Goal: Task Accomplishment & Management: Complete application form

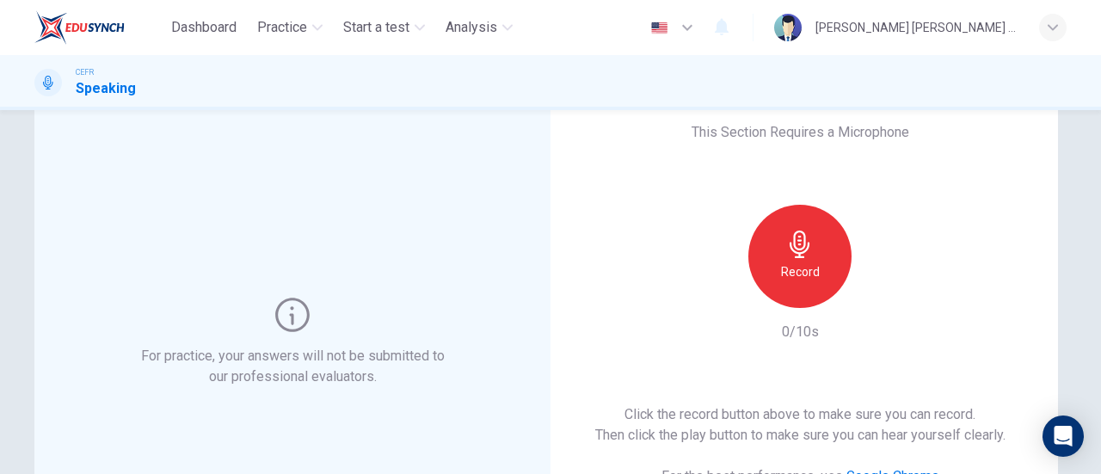
scroll to position [52, 0]
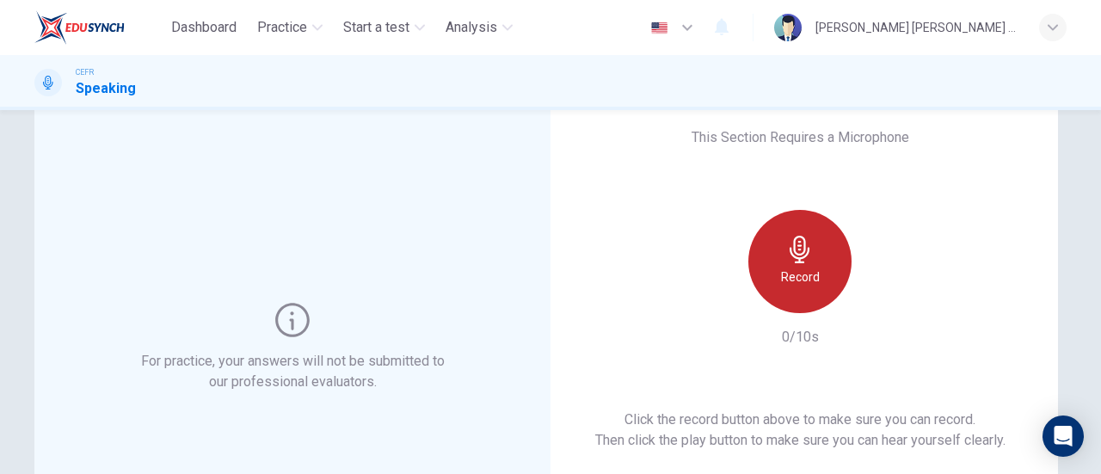
click at [794, 250] on icon "button" at bounding box center [800, 250] width 28 height 28
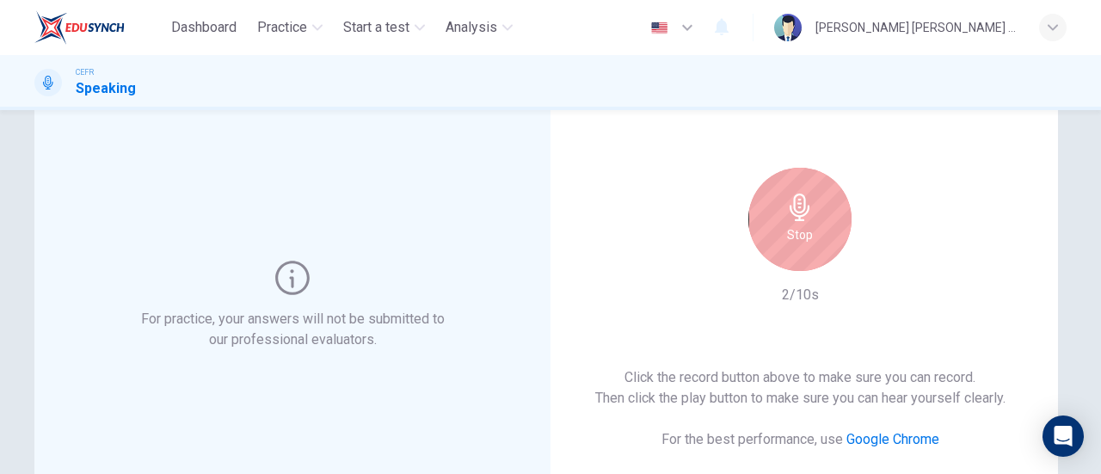
scroll to position [93, 0]
click at [802, 214] on icon "button" at bounding box center [799, 208] width 20 height 28
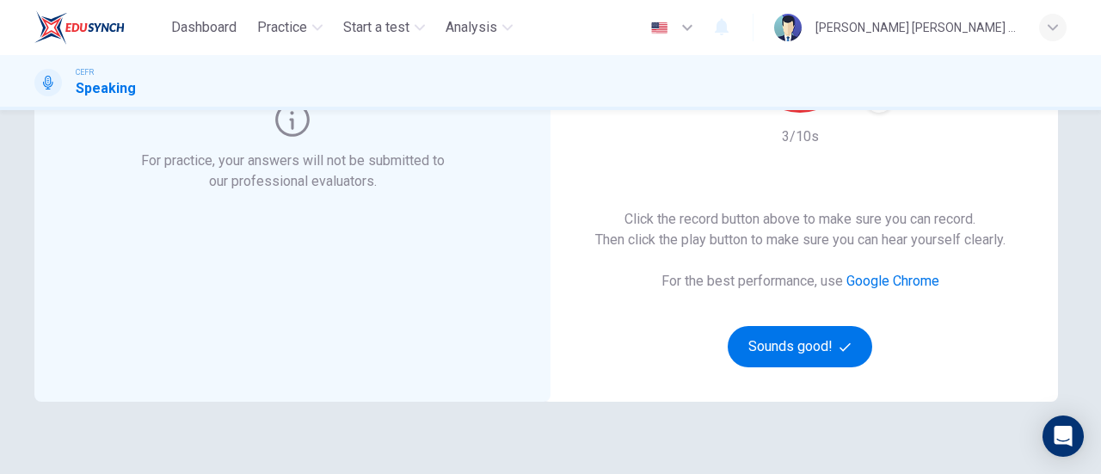
scroll to position [284, 0]
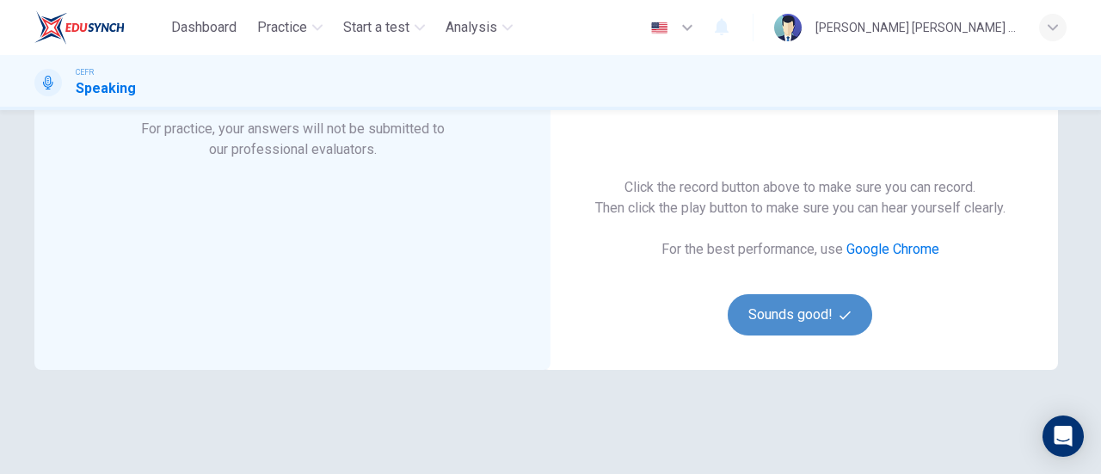
click at [808, 308] on button "Sounds good!" at bounding box center [799, 314] width 144 height 41
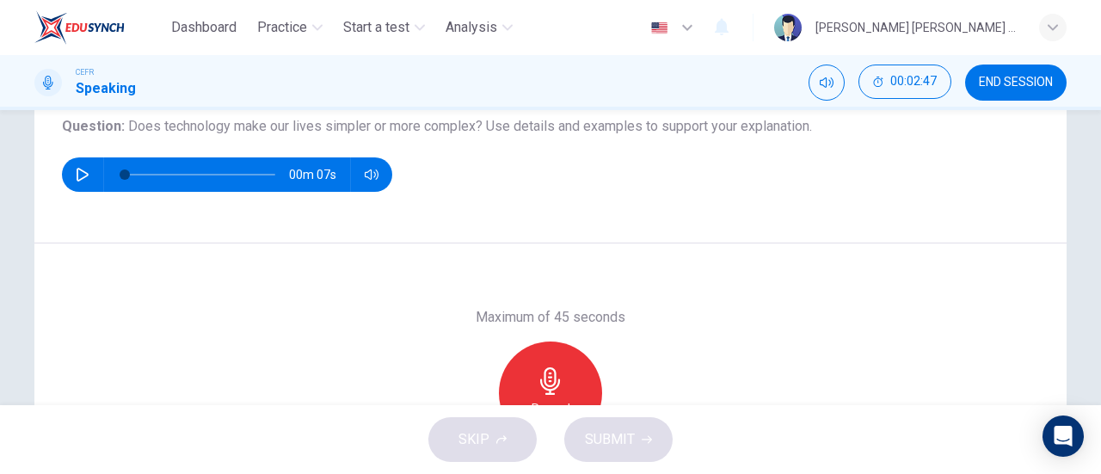
scroll to position [201, 0]
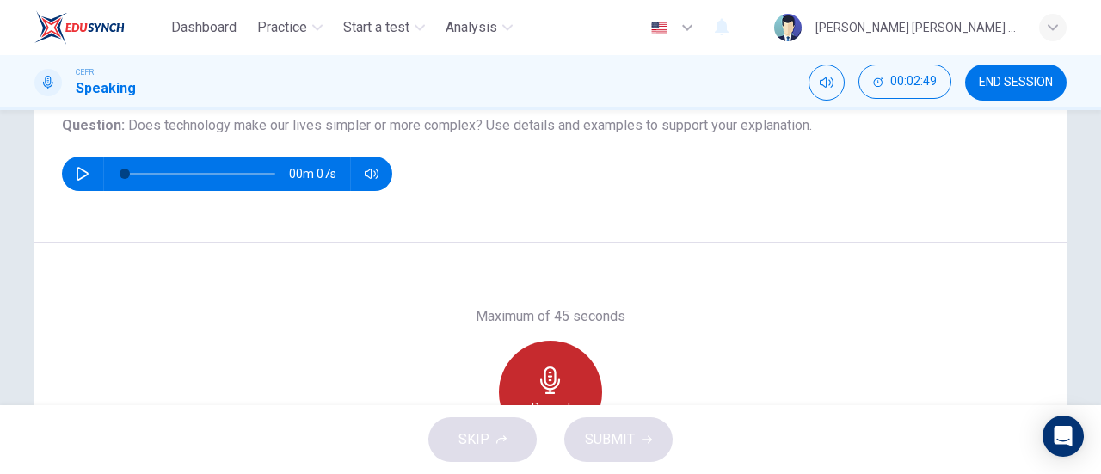
click at [556, 386] on icon "button" at bounding box center [551, 380] width 28 height 28
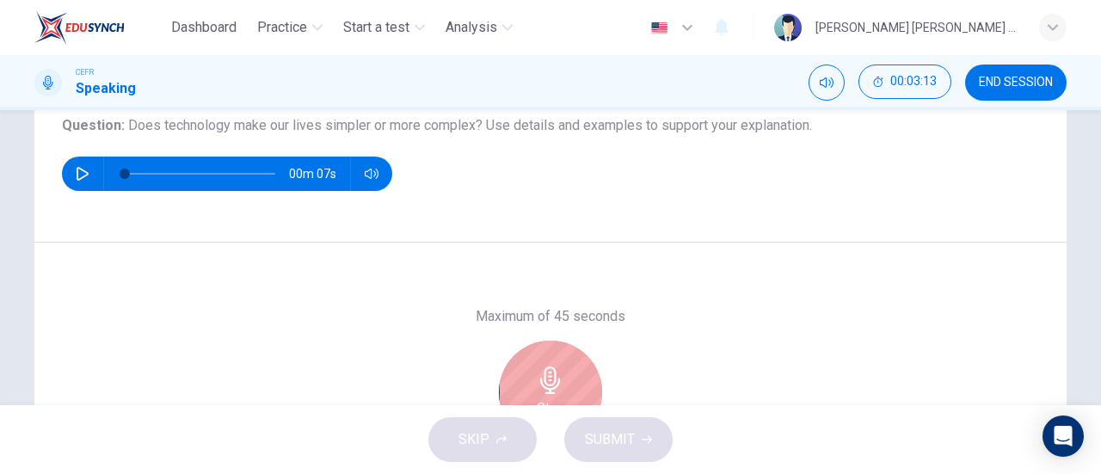
scroll to position [202, 0]
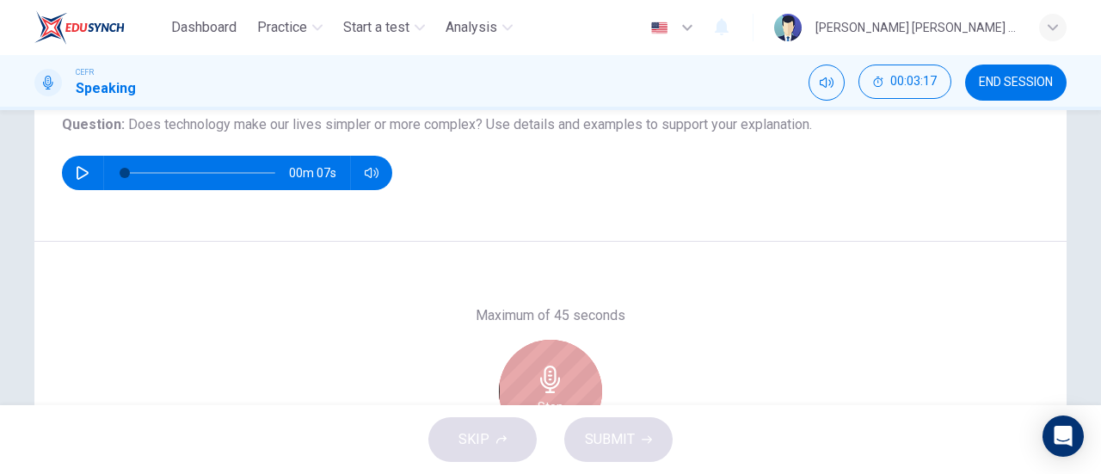
click at [540, 388] on icon "button" at bounding box center [551, 379] width 28 height 28
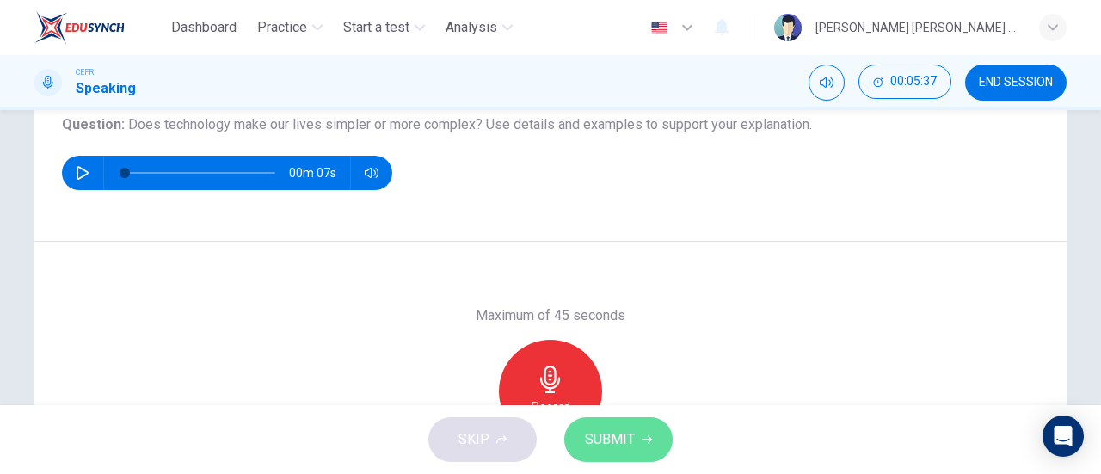
click at [603, 457] on button "SUBMIT" at bounding box center [618, 439] width 108 height 45
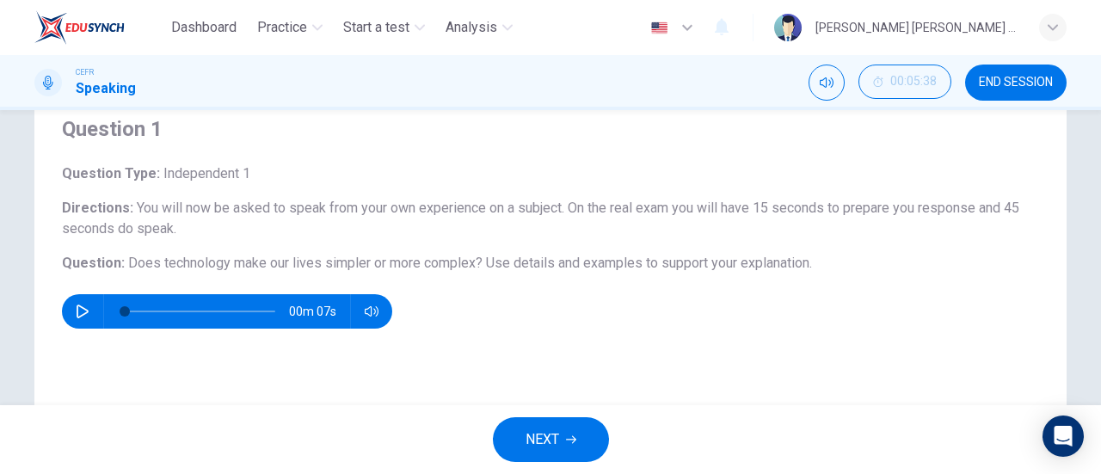
scroll to position [54, 0]
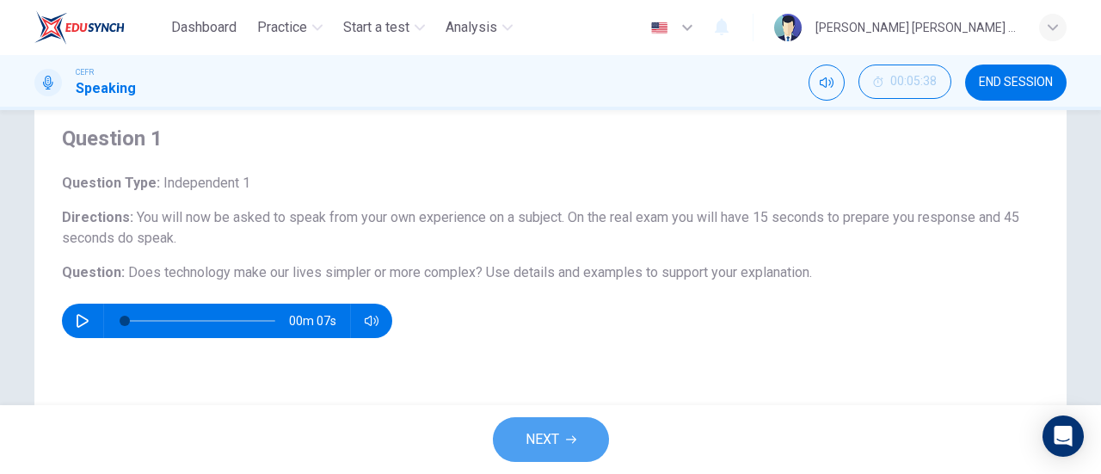
click at [535, 432] on span "NEXT" at bounding box center [542, 439] width 34 height 24
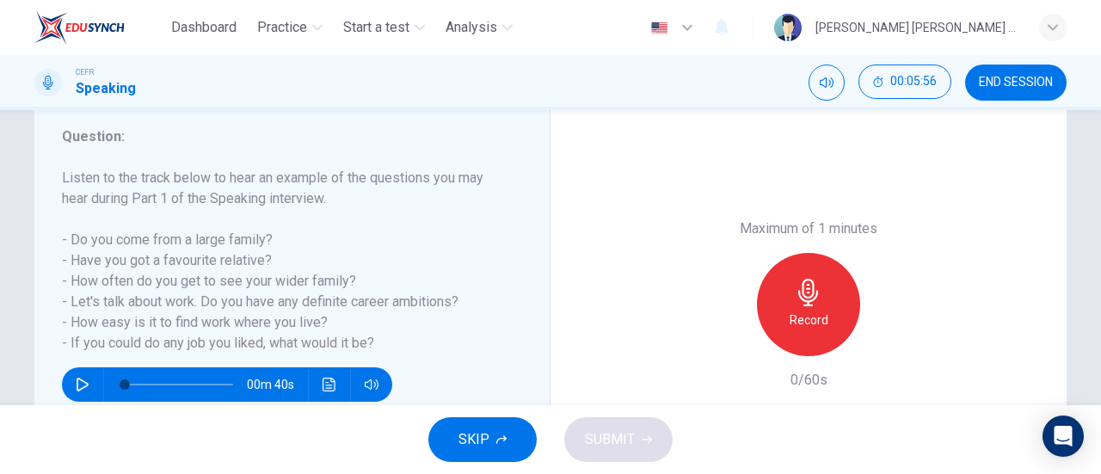
scroll to position [321, 0]
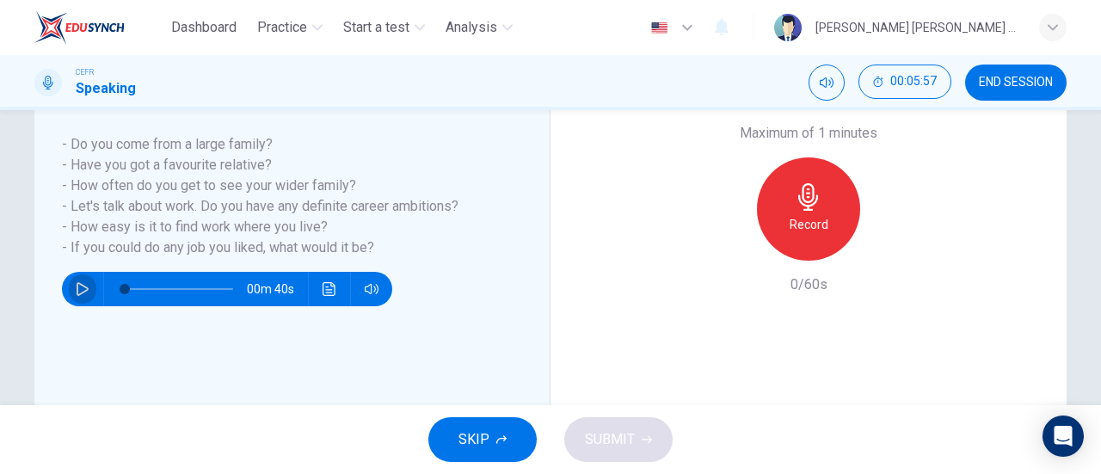
click at [79, 297] on button "button" at bounding box center [83, 289] width 28 height 34
type input "0"
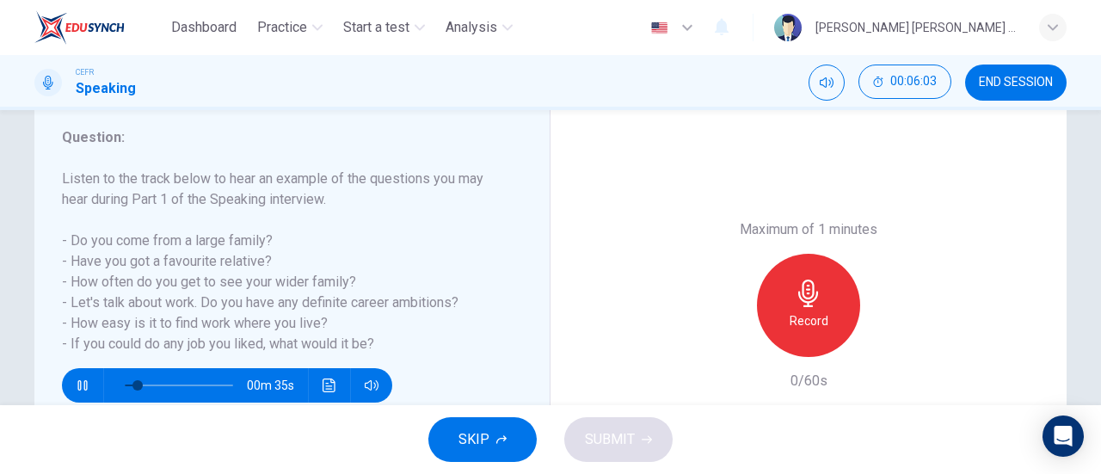
scroll to position [225, 0]
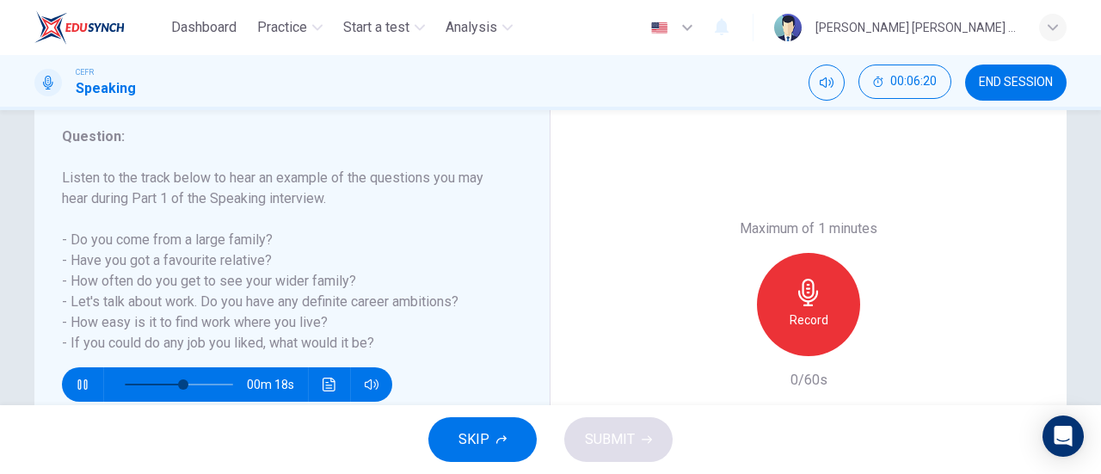
click at [69, 367] on button "button" at bounding box center [83, 384] width 28 height 34
click at [457, 445] on button "SKIP" at bounding box center [482, 439] width 108 height 45
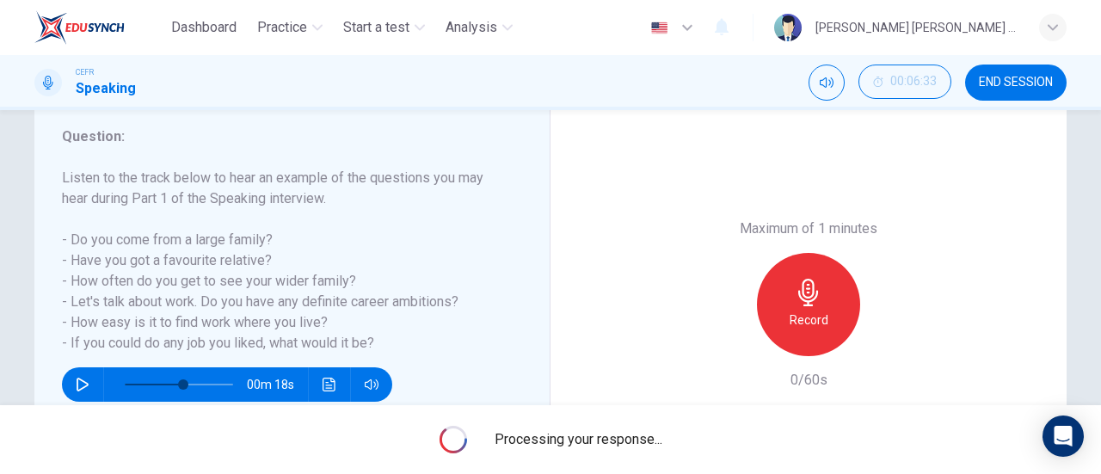
type input "54"
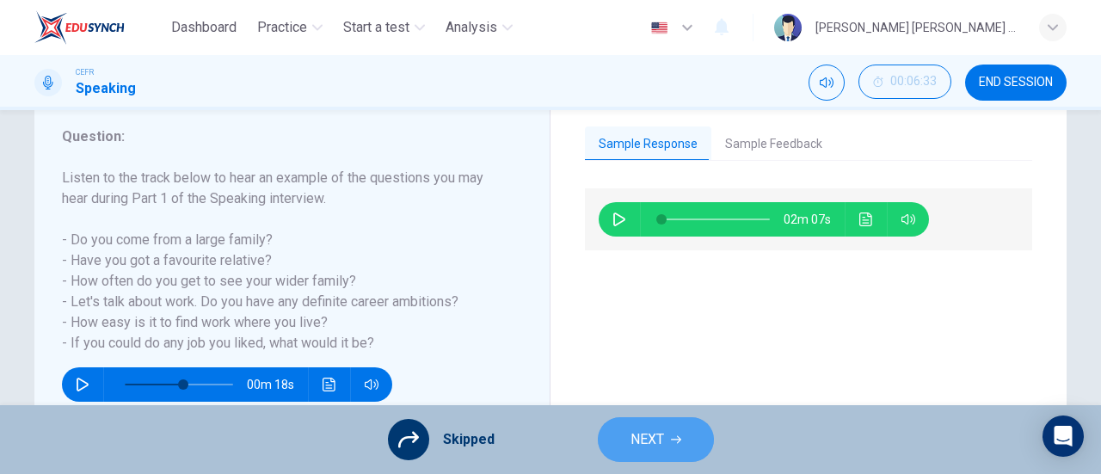
click at [647, 424] on button "NEXT" at bounding box center [656, 439] width 116 height 45
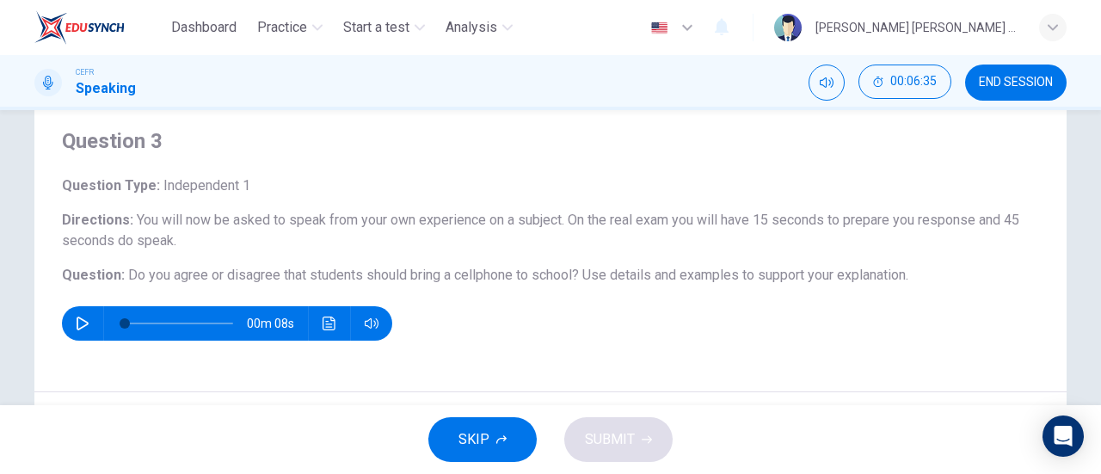
scroll to position [55, 0]
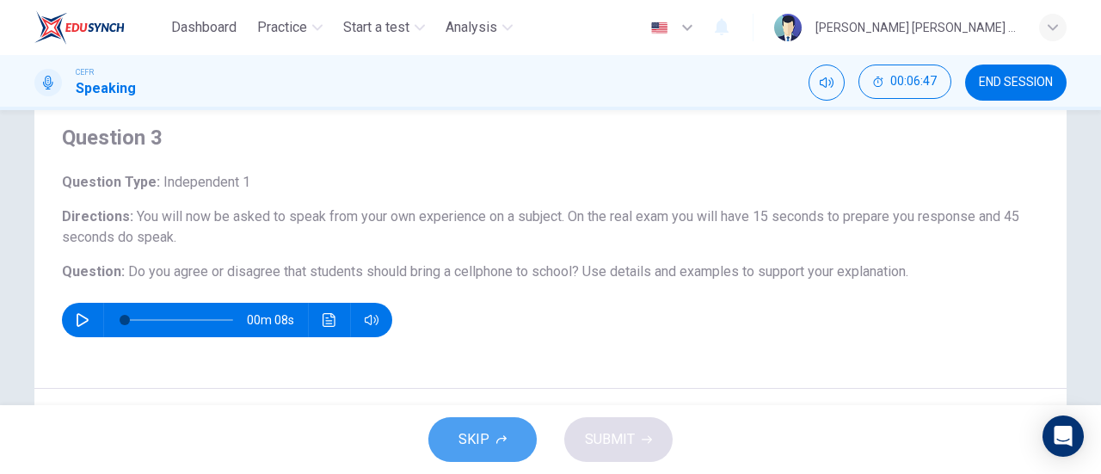
click at [457, 431] on button "SKIP" at bounding box center [482, 439] width 108 height 45
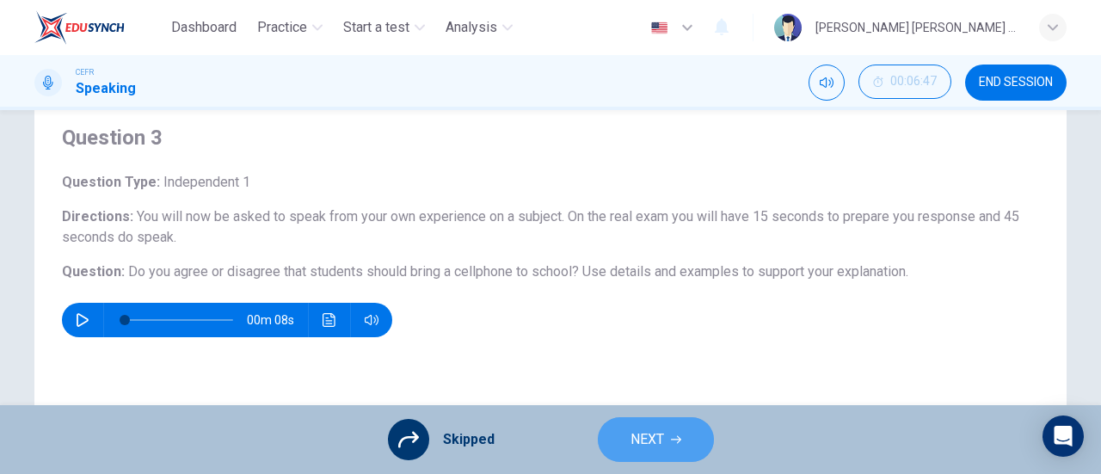
click at [683, 439] on button "NEXT" at bounding box center [656, 439] width 116 height 45
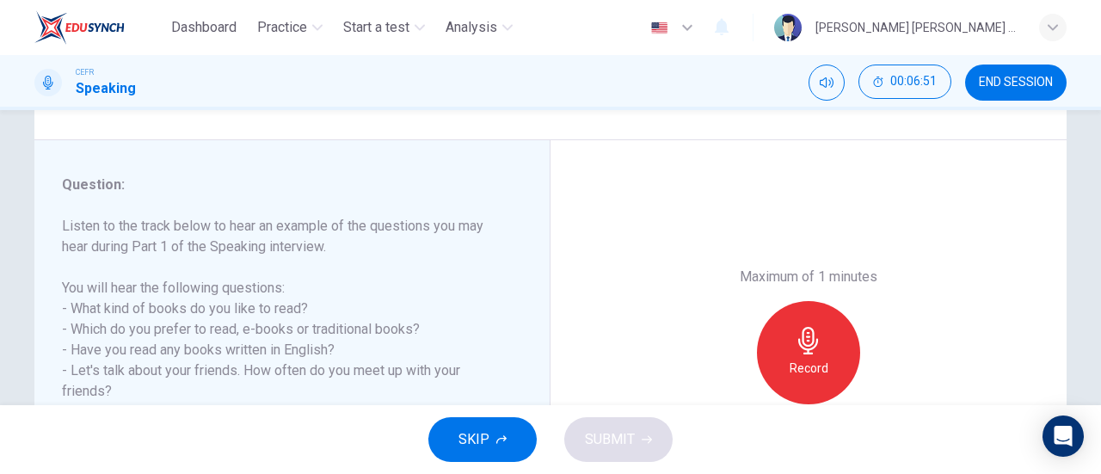
scroll to position [185, 0]
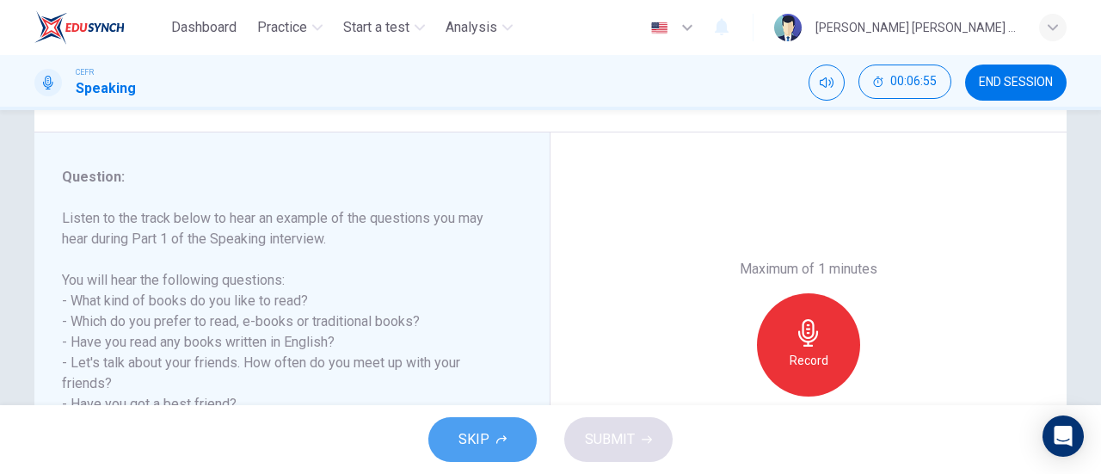
click at [482, 436] on span "SKIP" at bounding box center [473, 439] width 31 height 24
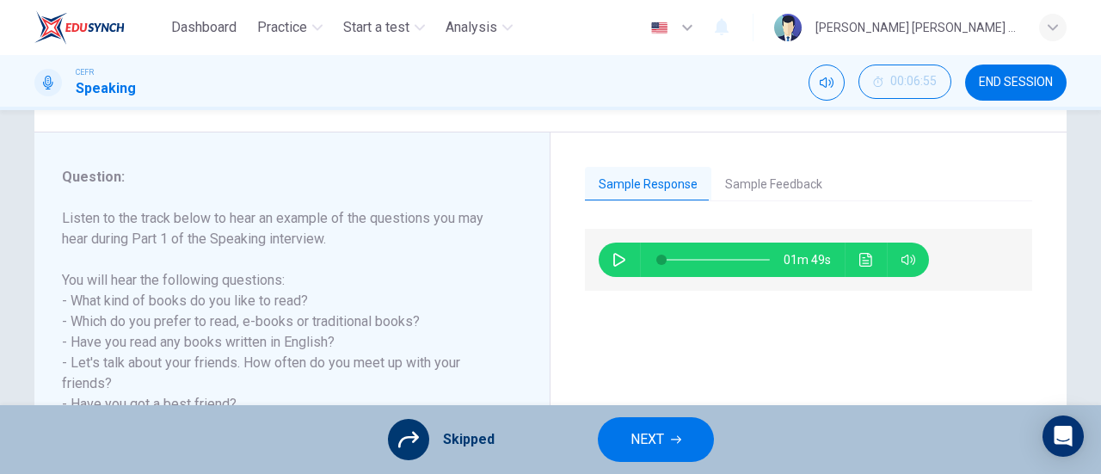
click at [642, 447] on span "NEXT" at bounding box center [647, 439] width 34 height 24
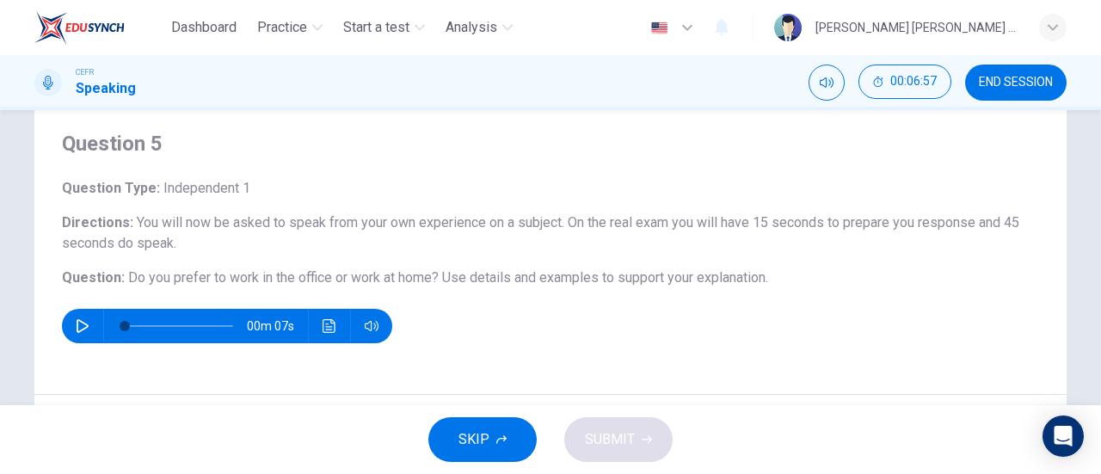
scroll to position [48, 0]
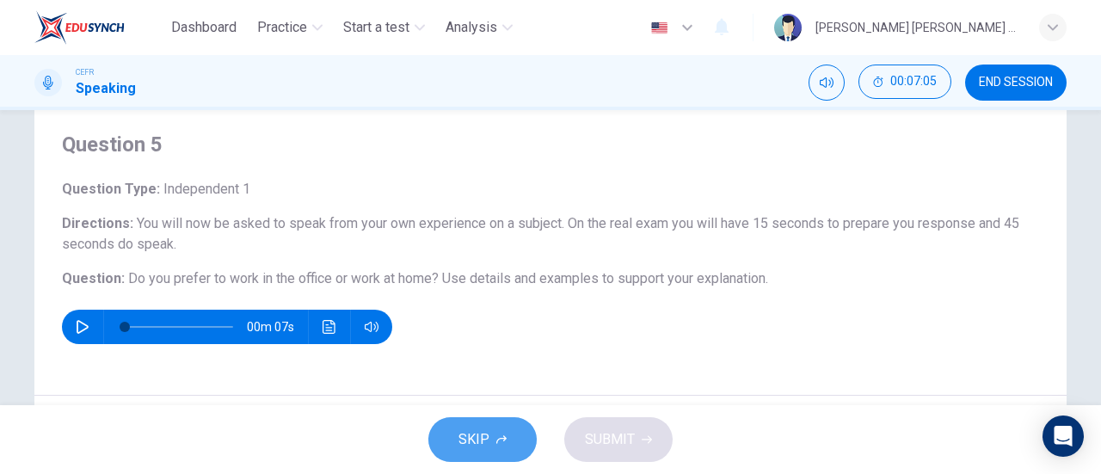
click at [468, 427] on span "SKIP" at bounding box center [473, 439] width 31 height 24
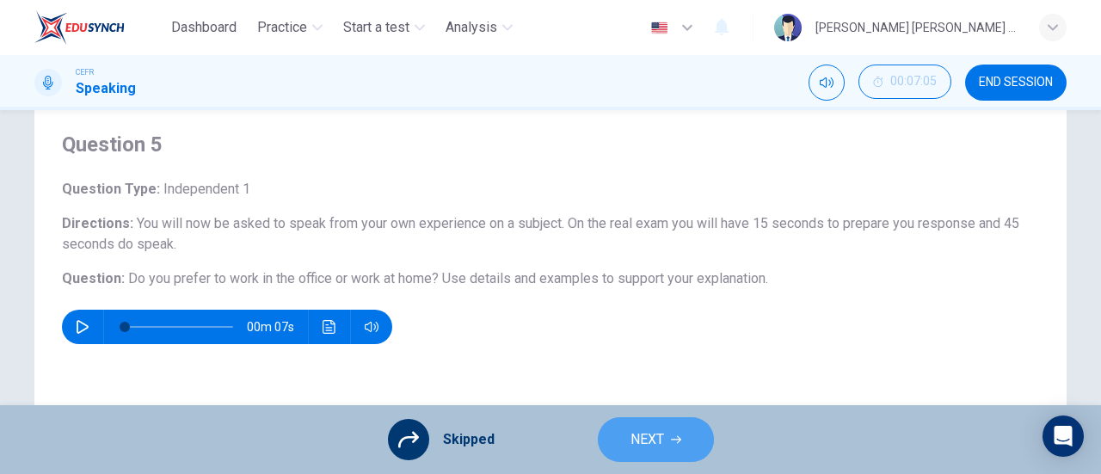
click at [683, 447] on button "NEXT" at bounding box center [656, 439] width 116 height 45
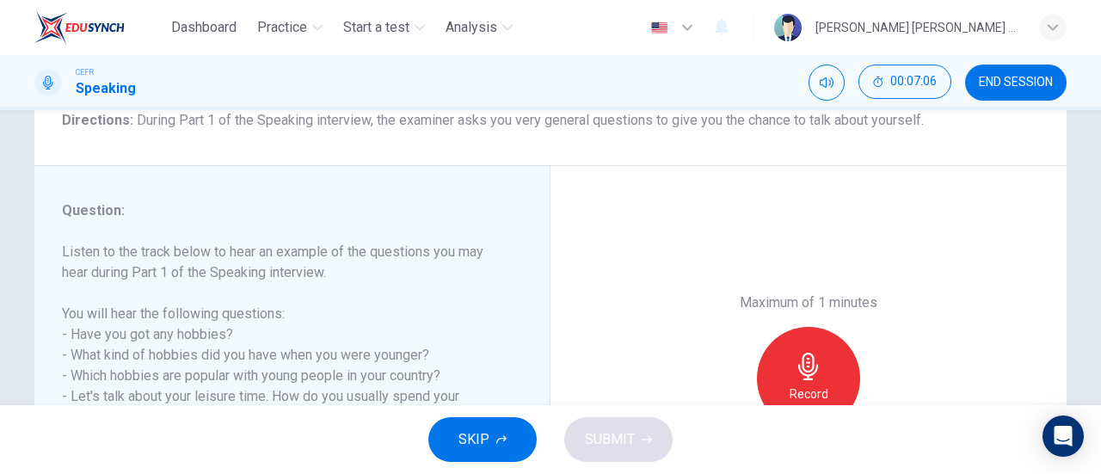
scroll to position [153, 0]
click at [475, 441] on span "SKIP" at bounding box center [473, 439] width 31 height 24
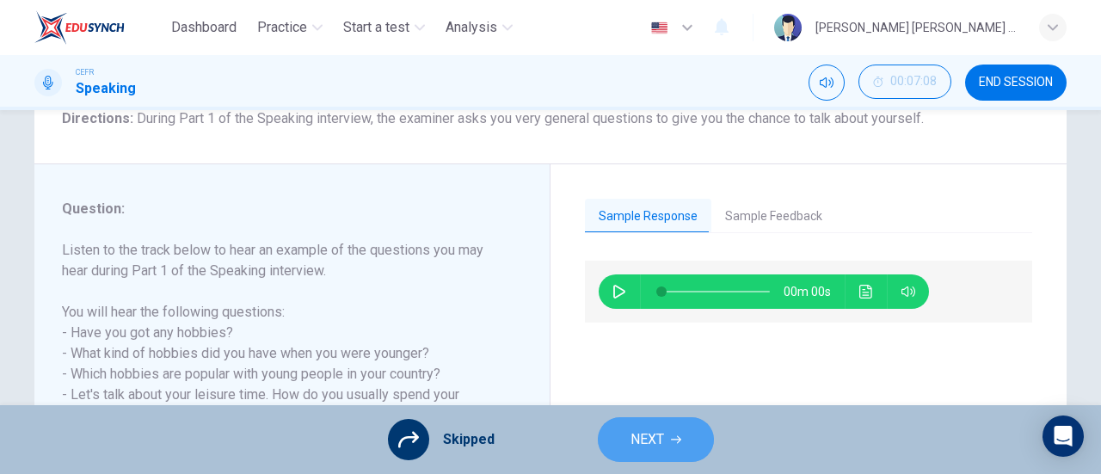
click at [638, 451] on span "NEXT" at bounding box center [647, 439] width 34 height 24
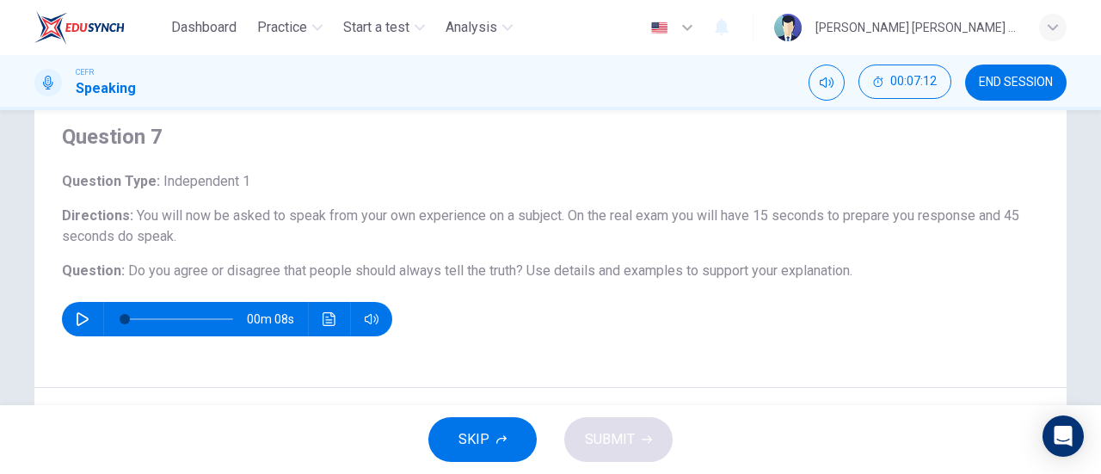
scroll to position [46, 0]
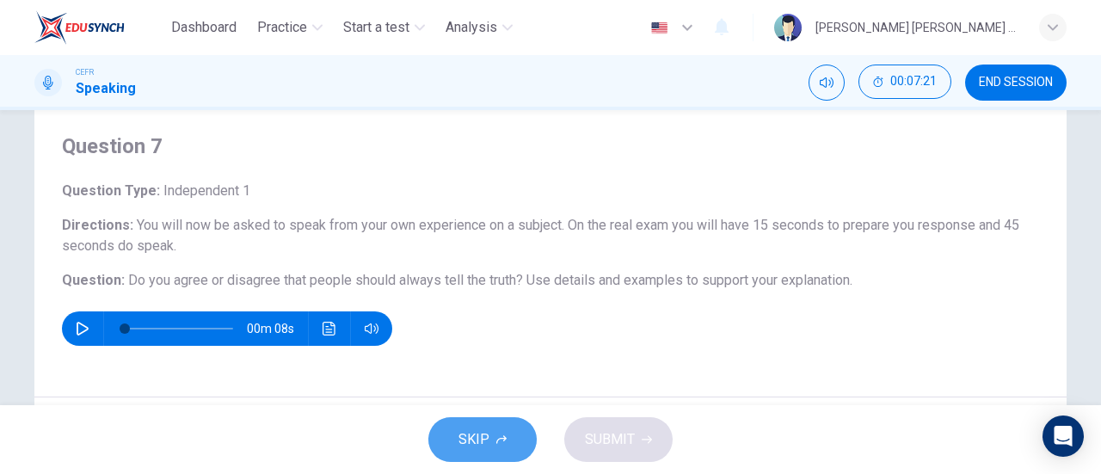
click at [449, 446] on button "SKIP" at bounding box center [482, 439] width 108 height 45
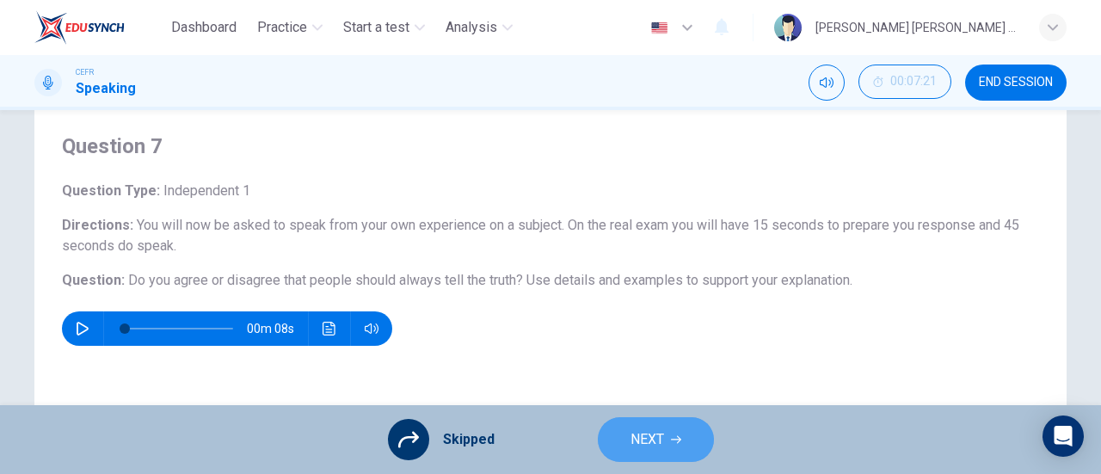
click at [668, 429] on button "NEXT" at bounding box center [656, 439] width 116 height 45
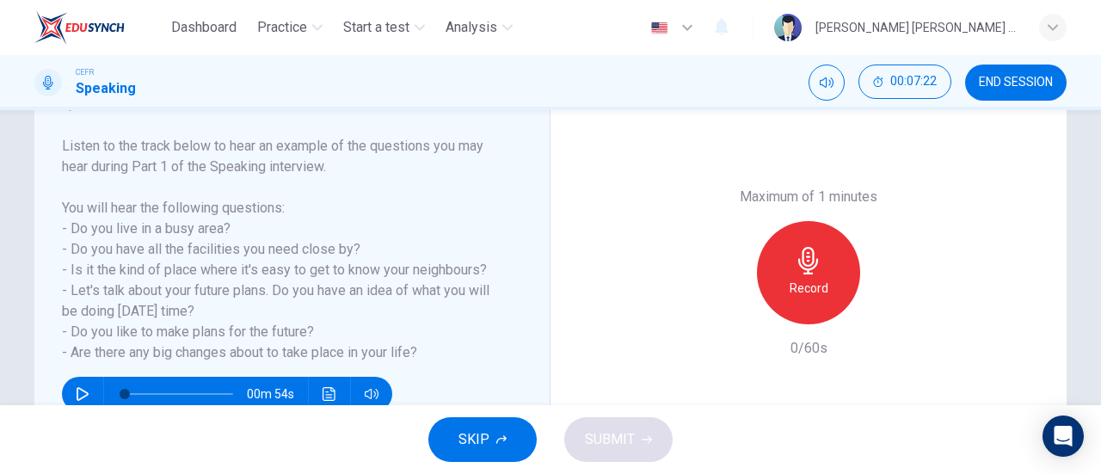
scroll to position [254, 0]
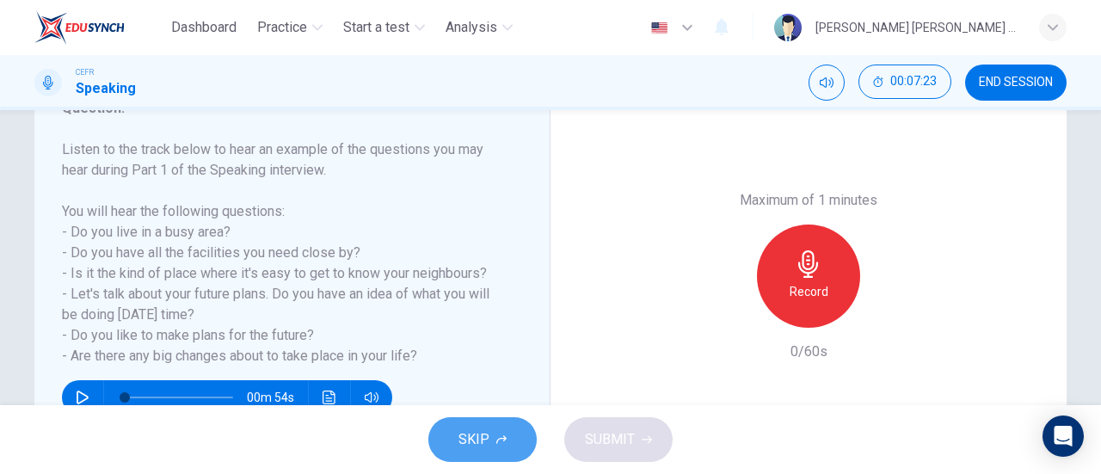
click at [484, 442] on span "SKIP" at bounding box center [473, 439] width 31 height 24
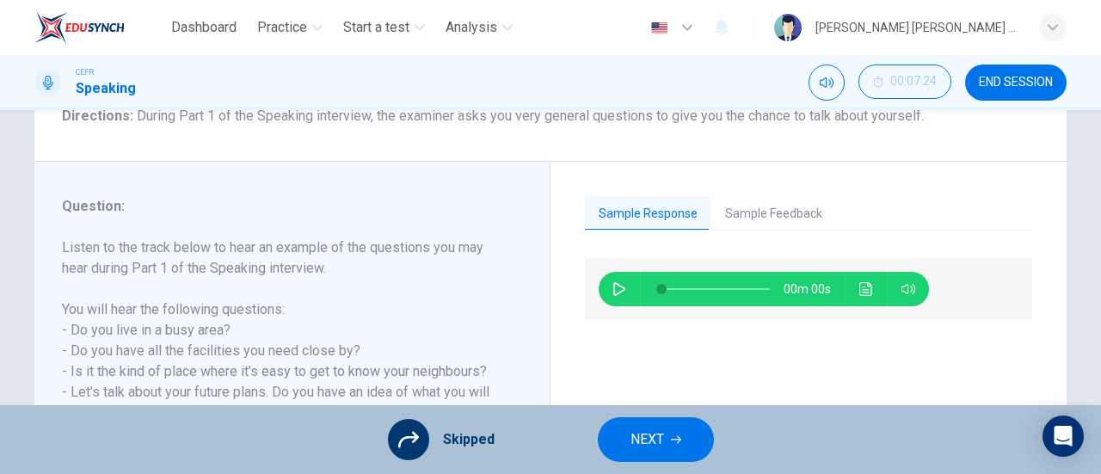
scroll to position [92, 0]
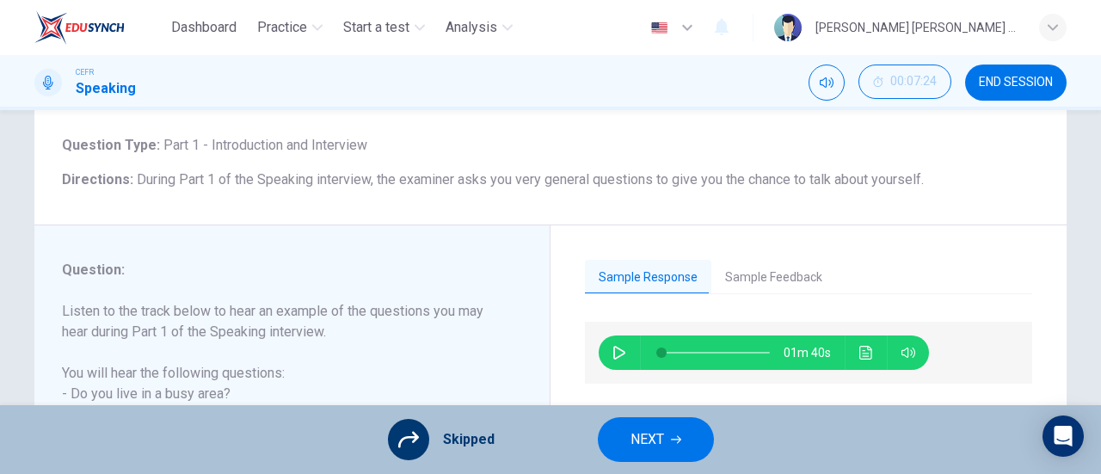
click at [651, 438] on span "NEXT" at bounding box center [647, 439] width 34 height 24
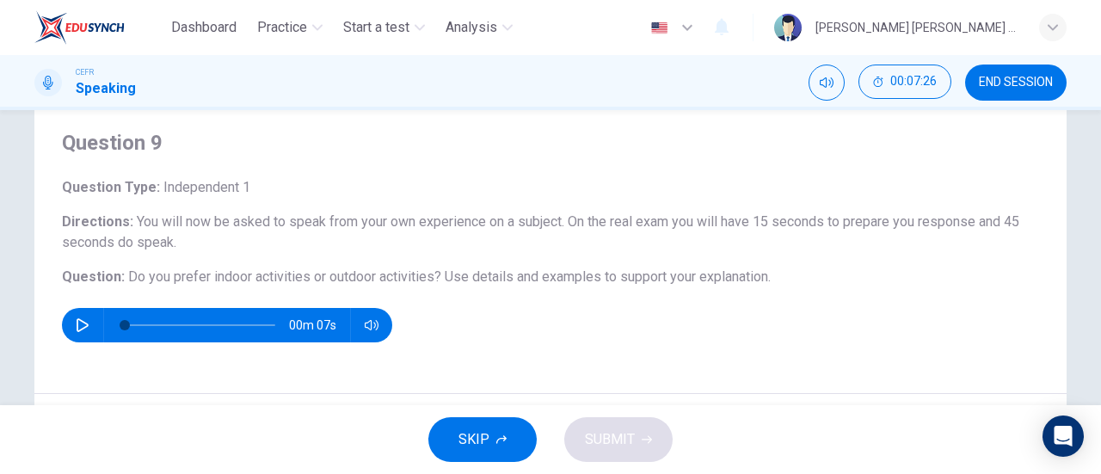
scroll to position [44, 0]
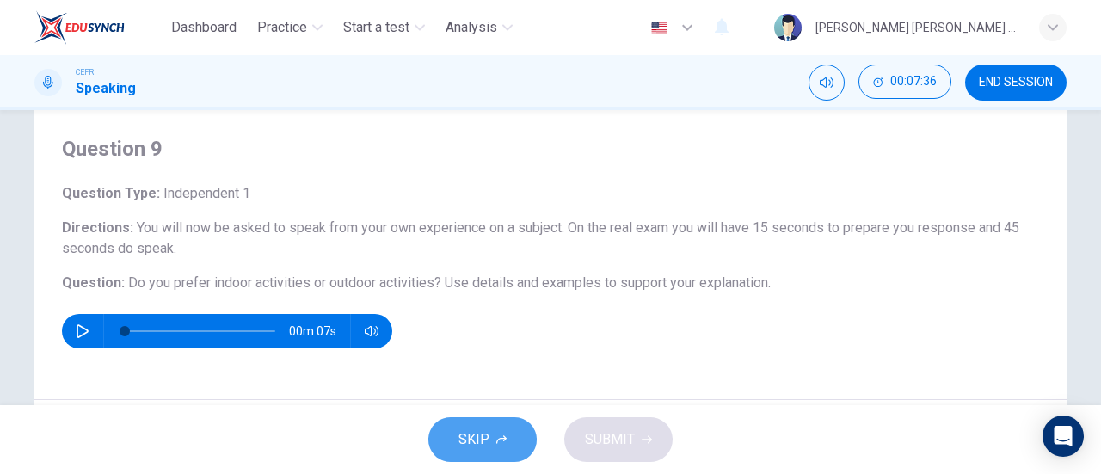
click at [526, 441] on button "SKIP" at bounding box center [482, 439] width 108 height 45
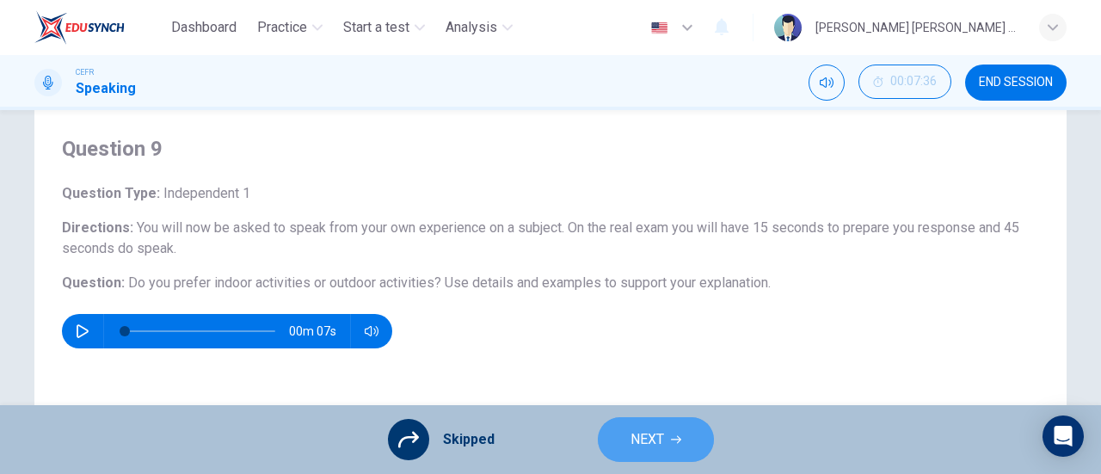
click at [619, 434] on button "NEXT" at bounding box center [656, 439] width 116 height 45
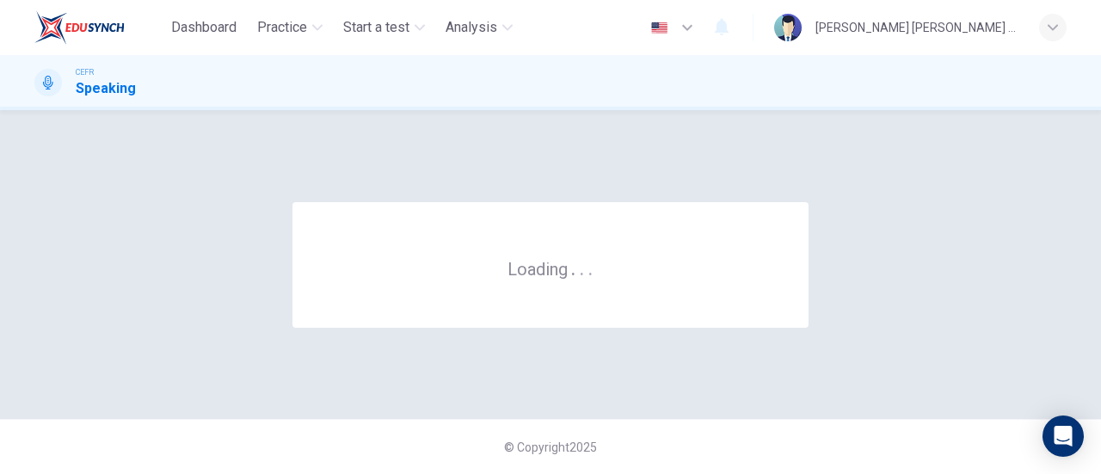
scroll to position [0, 0]
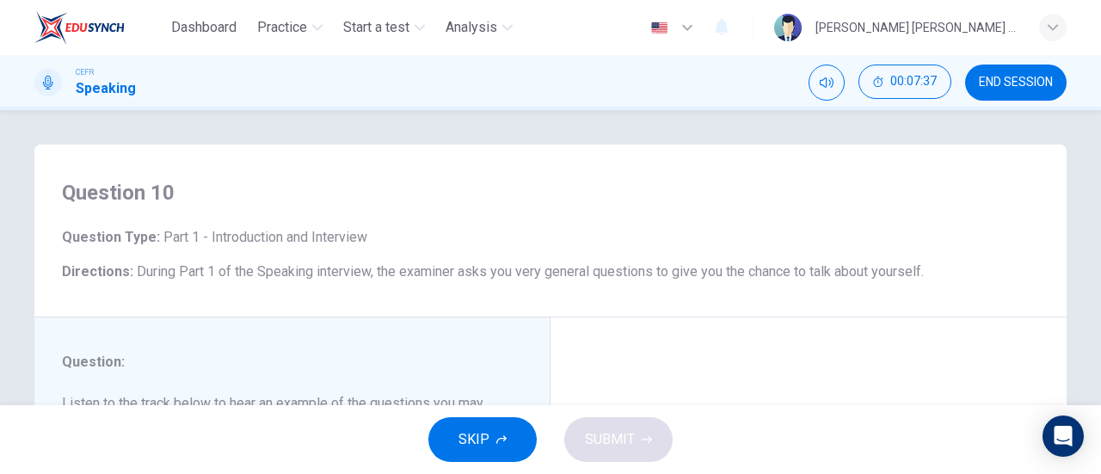
click at [480, 447] on span "SKIP" at bounding box center [473, 439] width 31 height 24
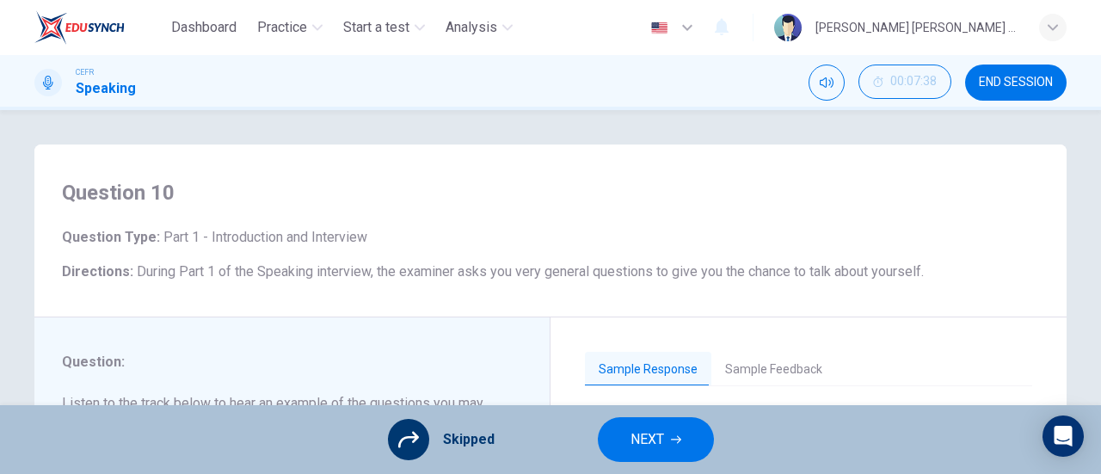
click at [662, 438] on span "NEXT" at bounding box center [647, 439] width 34 height 24
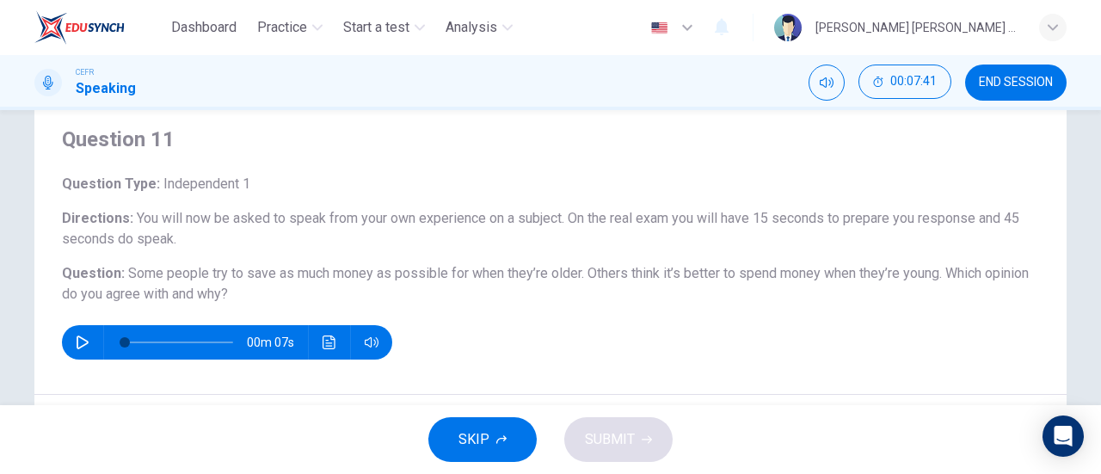
scroll to position [52, 0]
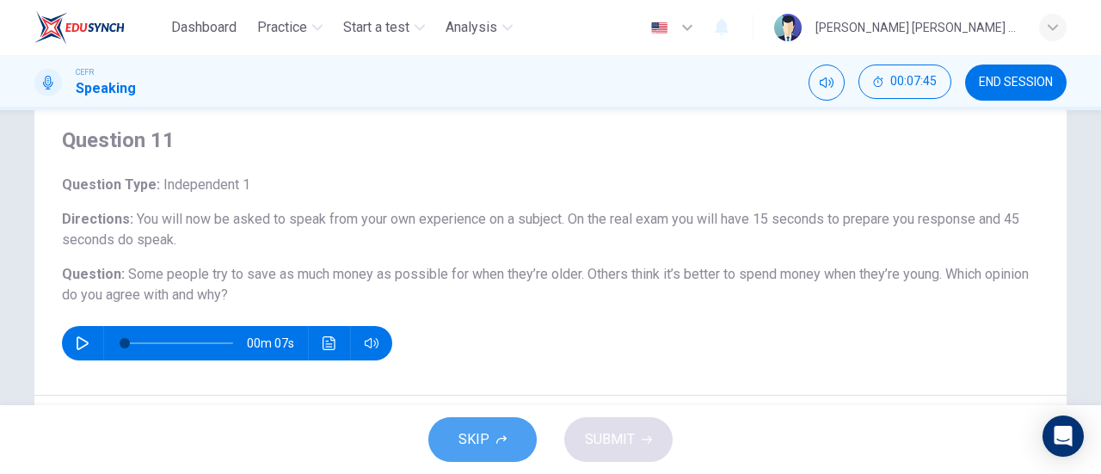
click at [499, 427] on button "SKIP" at bounding box center [482, 439] width 108 height 45
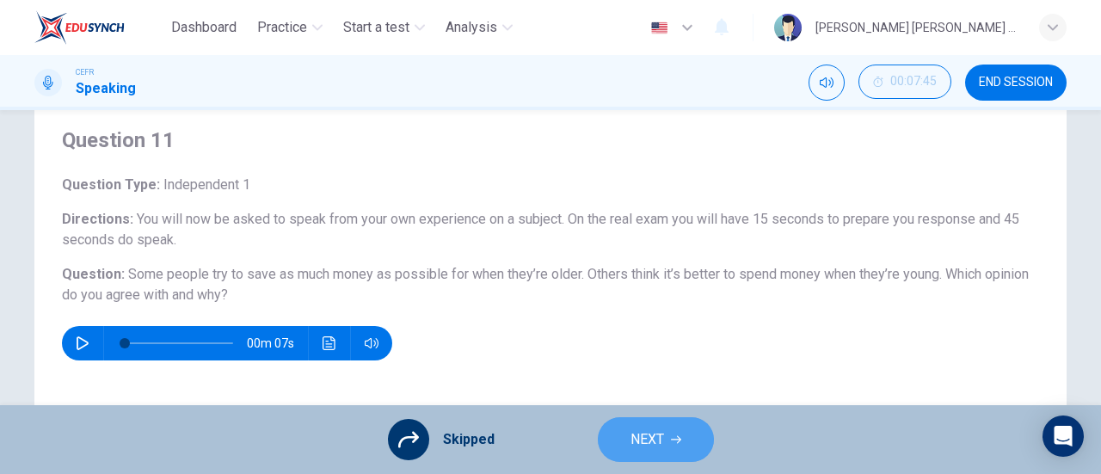
click at [642, 432] on span "NEXT" at bounding box center [647, 439] width 34 height 24
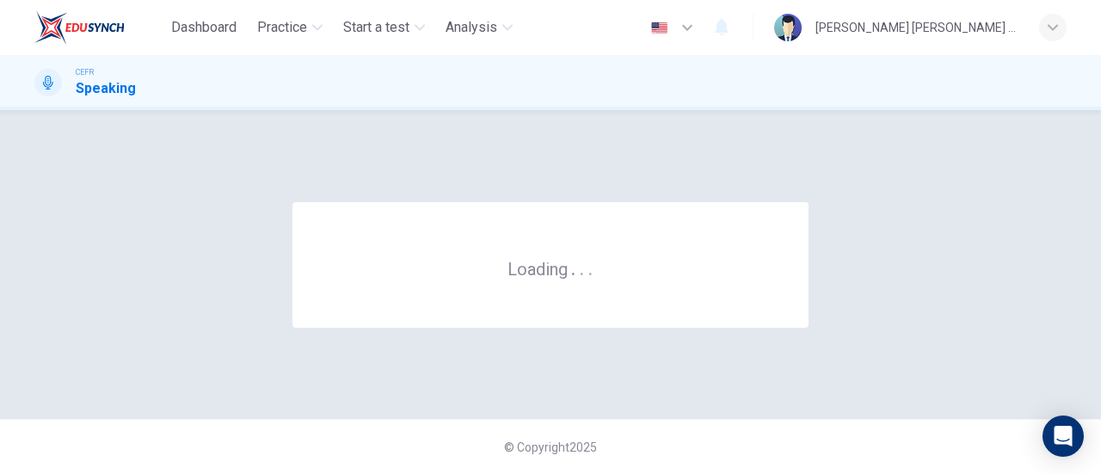
scroll to position [0, 0]
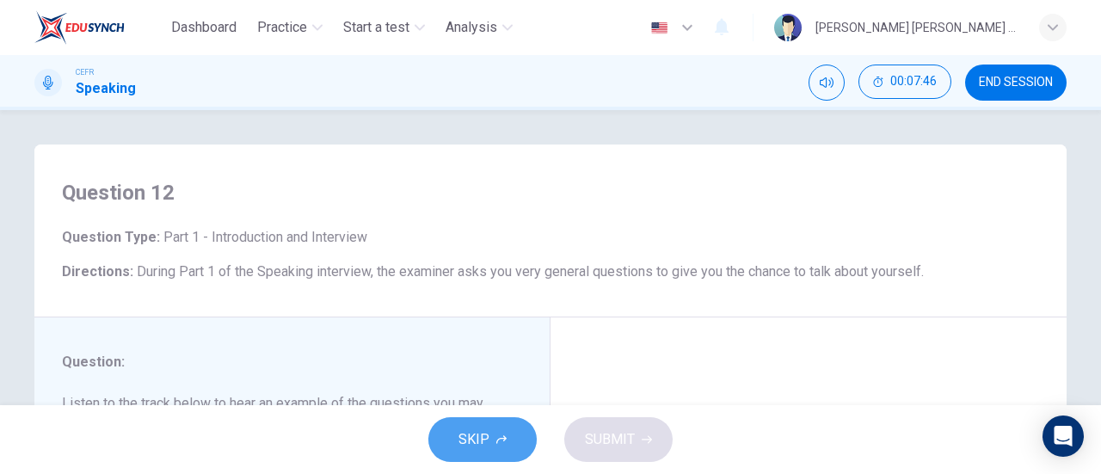
click at [468, 429] on span "SKIP" at bounding box center [473, 439] width 31 height 24
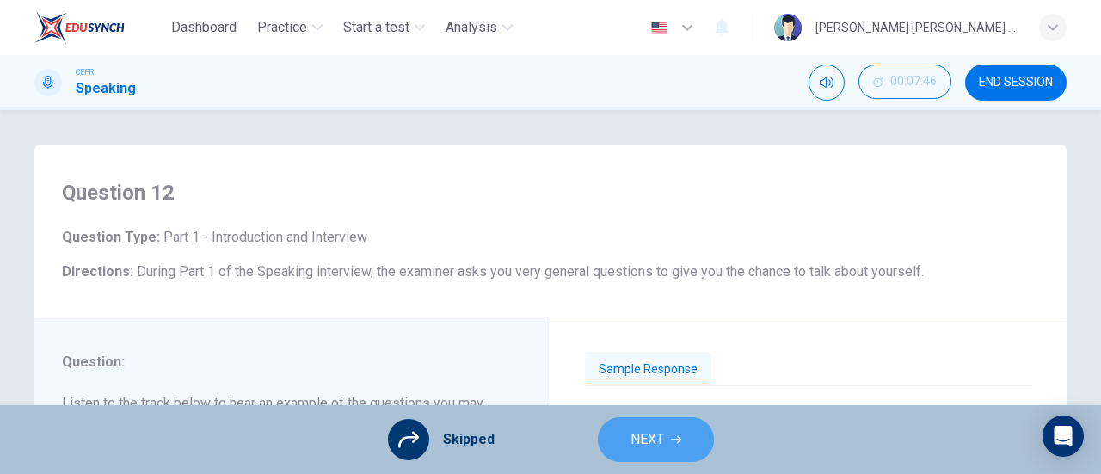
click at [618, 443] on button "NEXT" at bounding box center [656, 439] width 116 height 45
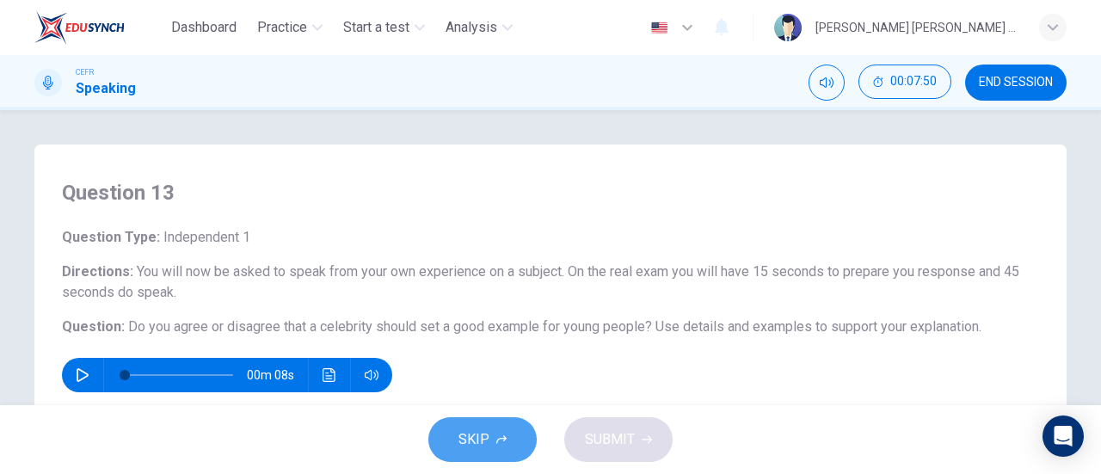
click at [482, 426] on button "SKIP" at bounding box center [482, 439] width 108 height 45
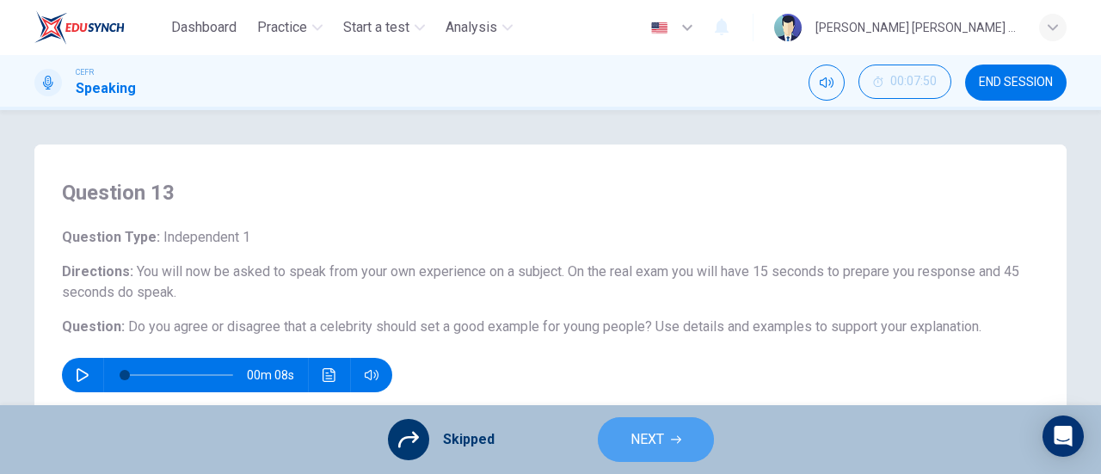
click at [652, 426] on button "NEXT" at bounding box center [656, 439] width 116 height 45
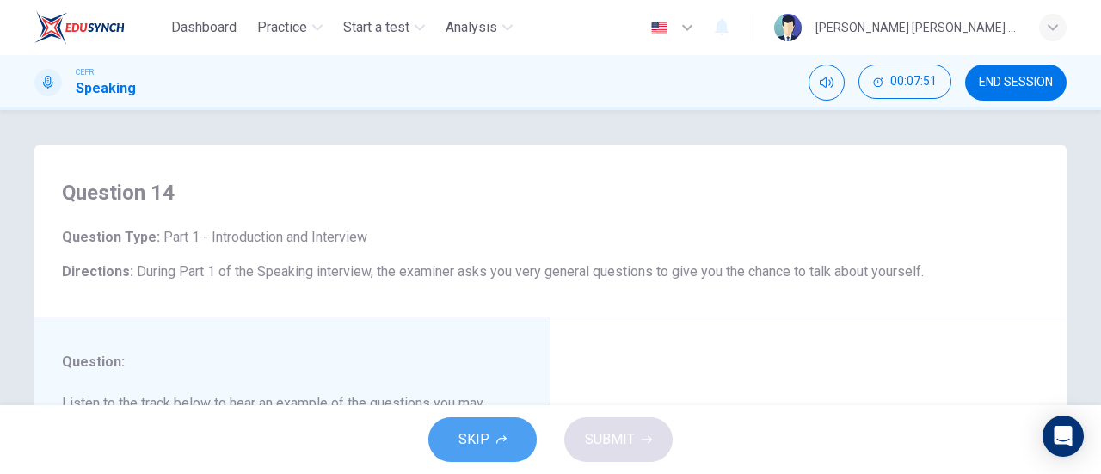
click at [488, 438] on button "SKIP" at bounding box center [482, 439] width 108 height 45
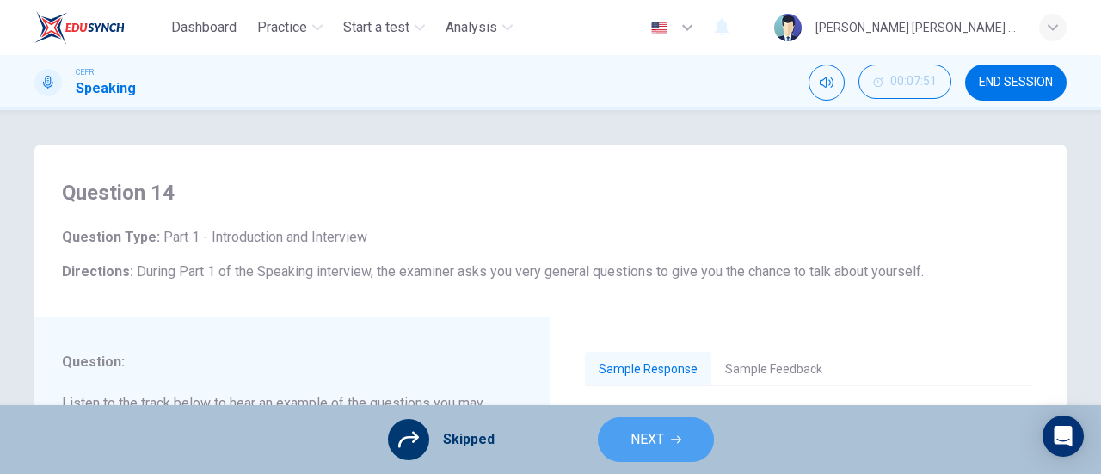
click at [651, 439] on span "NEXT" at bounding box center [647, 439] width 34 height 24
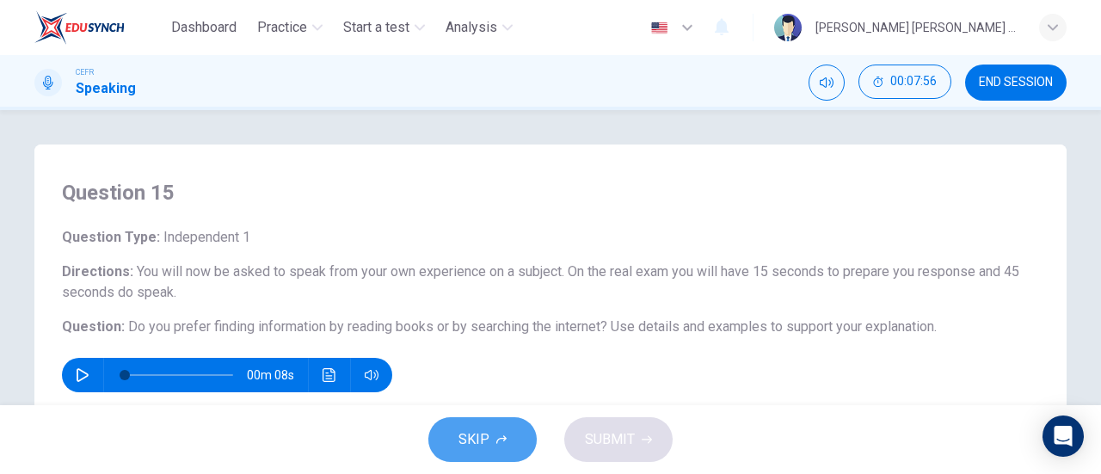
click at [502, 439] on icon "button" at bounding box center [501, 439] width 10 height 10
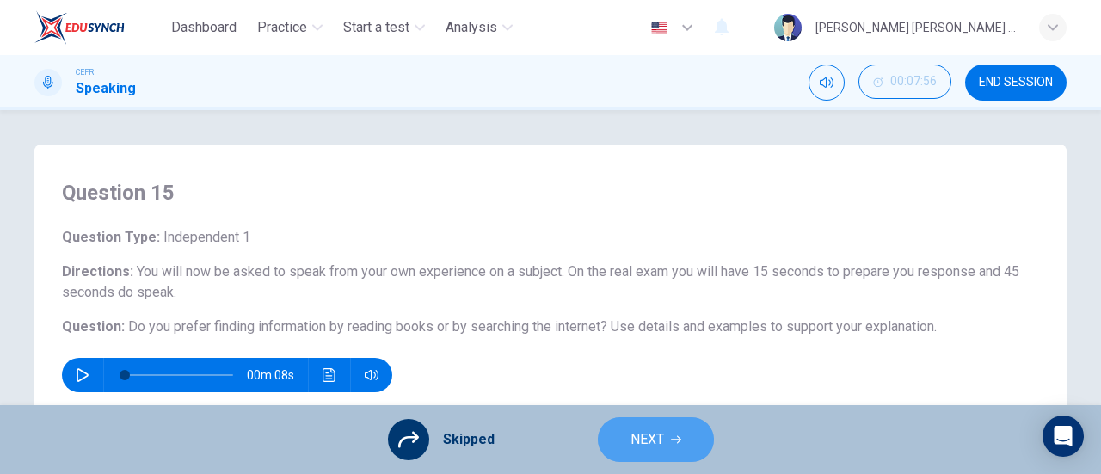
click at [642, 439] on span "NEXT" at bounding box center [647, 439] width 34 height 24
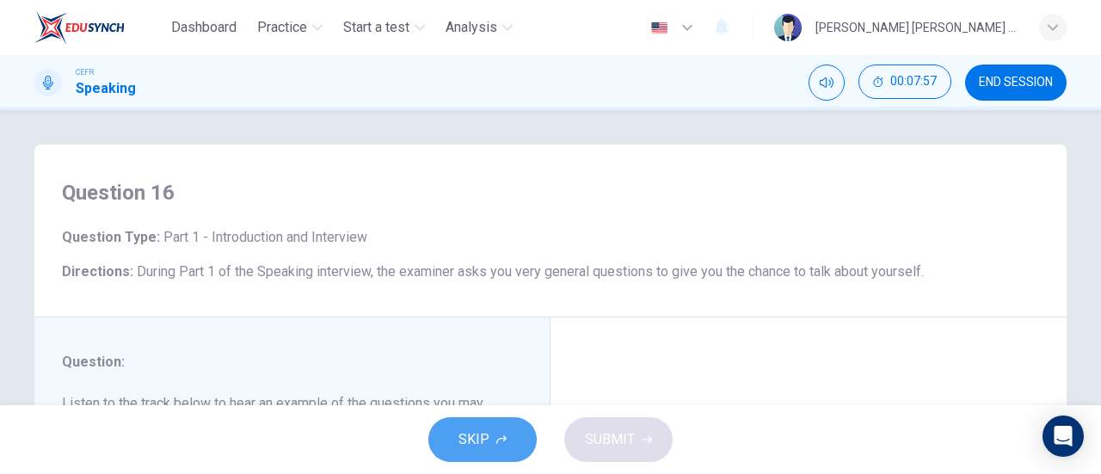
click at [502, 422] on button "SKIP" at bounding box center [482, 439] width 108 height 45
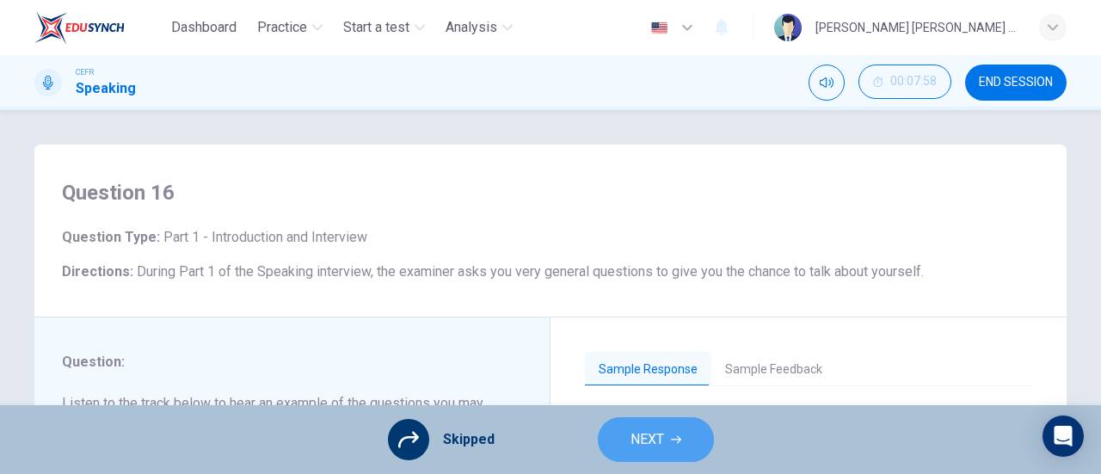
click at [634, 448] on span "NEXT" at bounding box center [647, 439] width 34 height 24
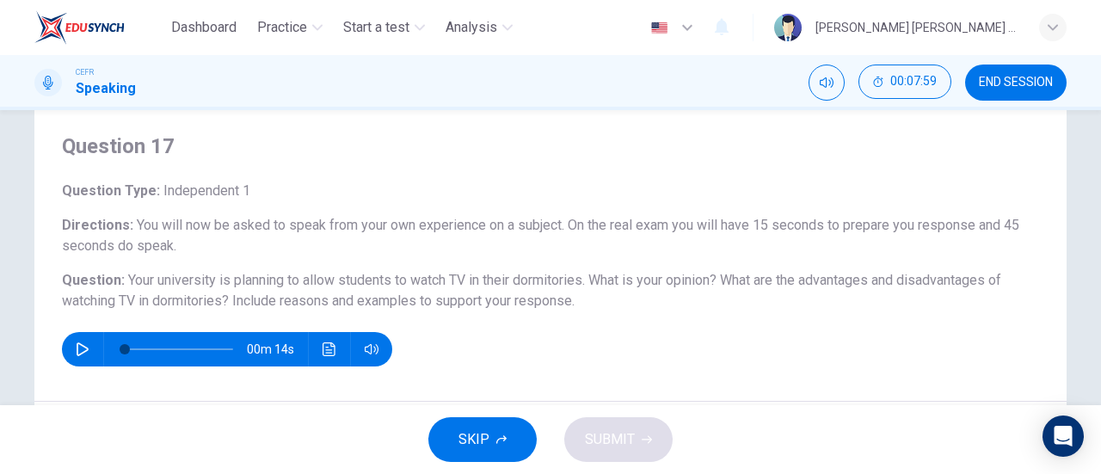
scroll to position [49, 0]
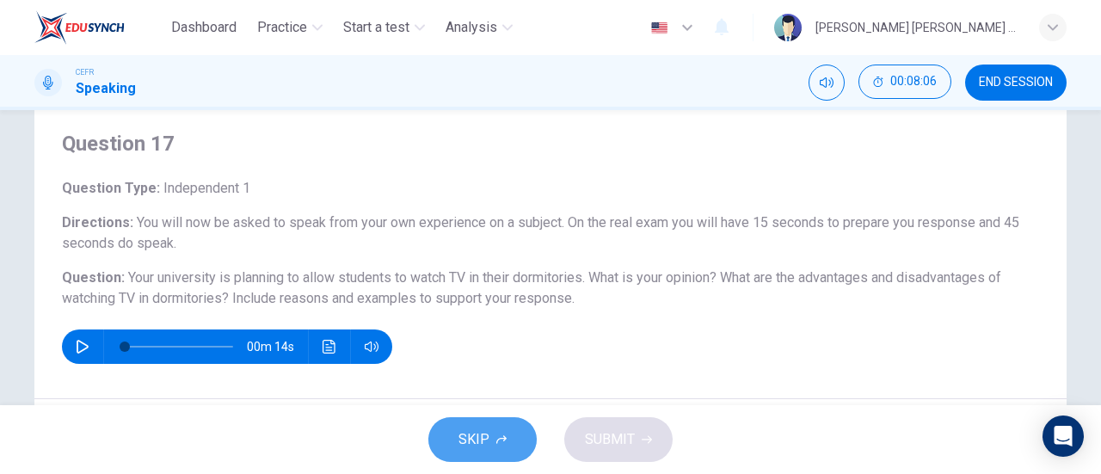
click at [493, 439] on button "SKIP" at bounding box center [482, 439] width 108 height 45
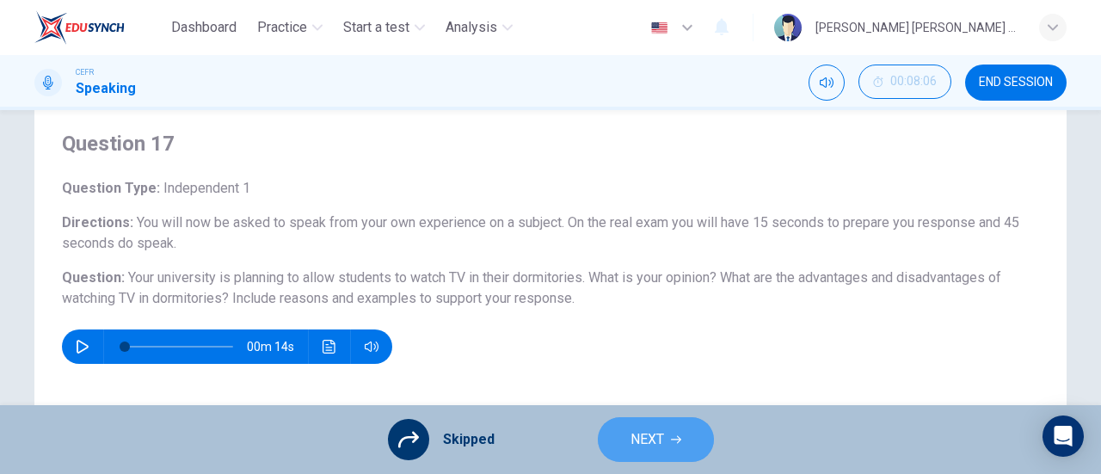
click at [657, 427] on span "NEXT" at bounding box center [647, 439] width 34 height 24
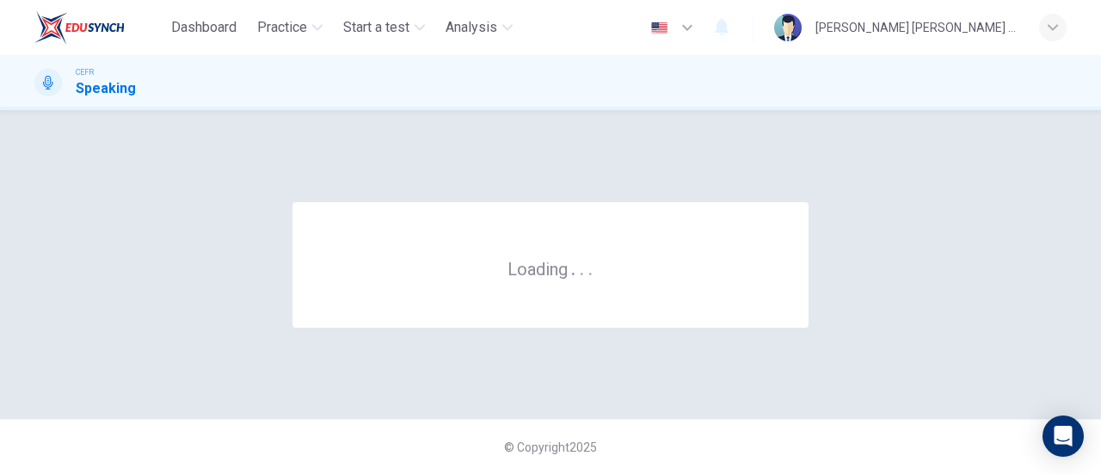
scroll to position [0, 0]
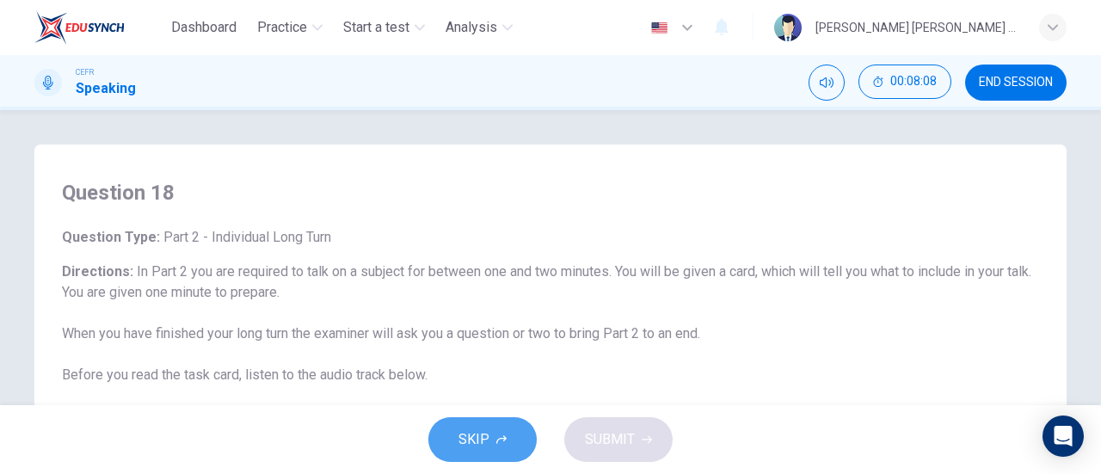
click at [510, 435] on button "SKIP" at bounding box center [482, 439] width 108 height 45
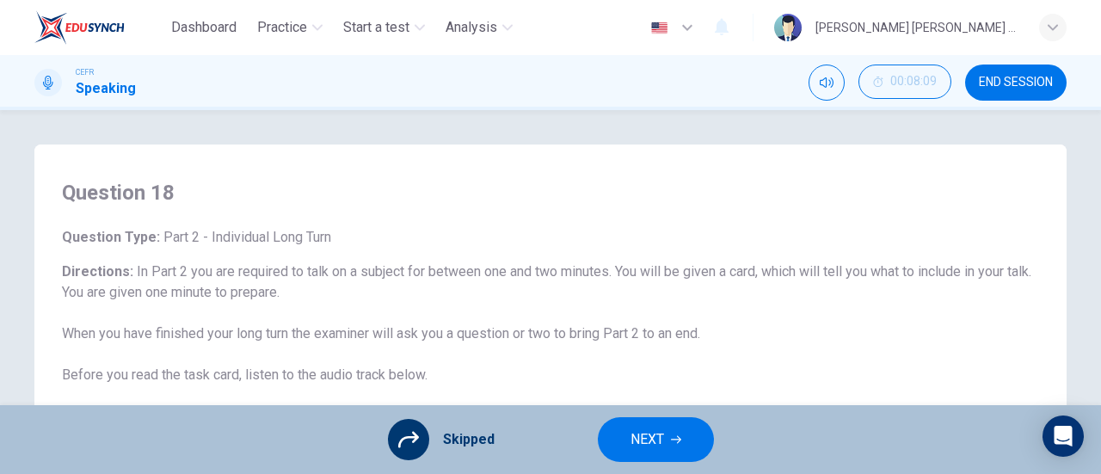
click at [619, 432] on button "NEXT" at bounding box center [656, 439] width 116 height 45
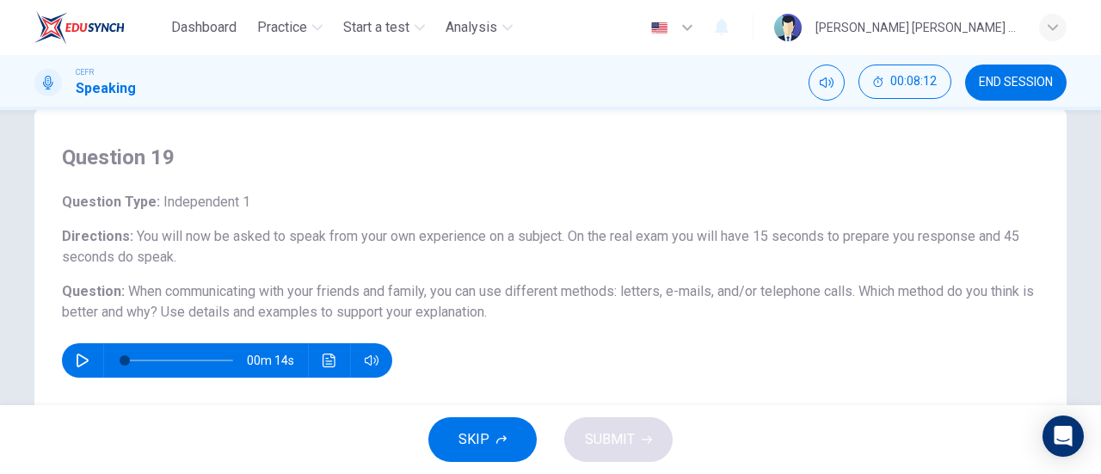
scroll to position [34, 0]
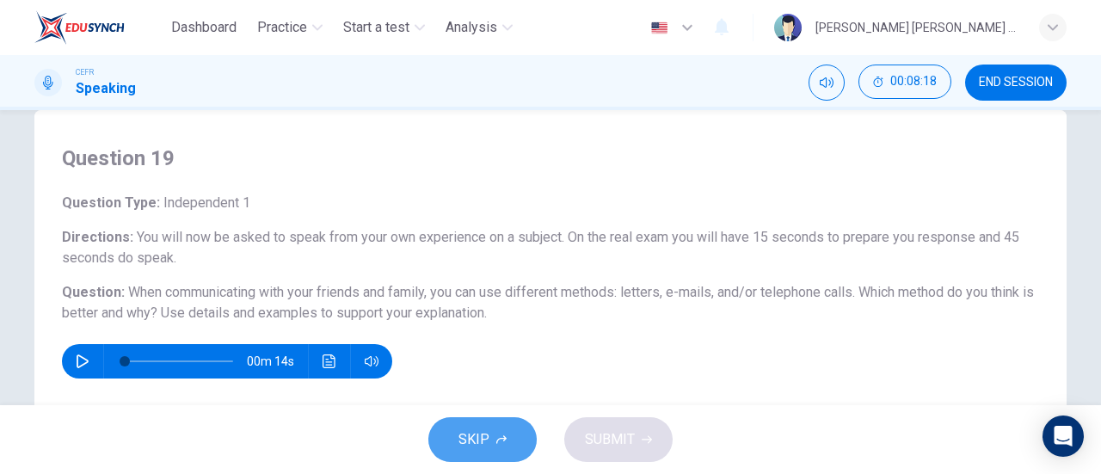
click at [470, 457] on button "SKIP" at bounding box center [482, 439] width 108 height 45
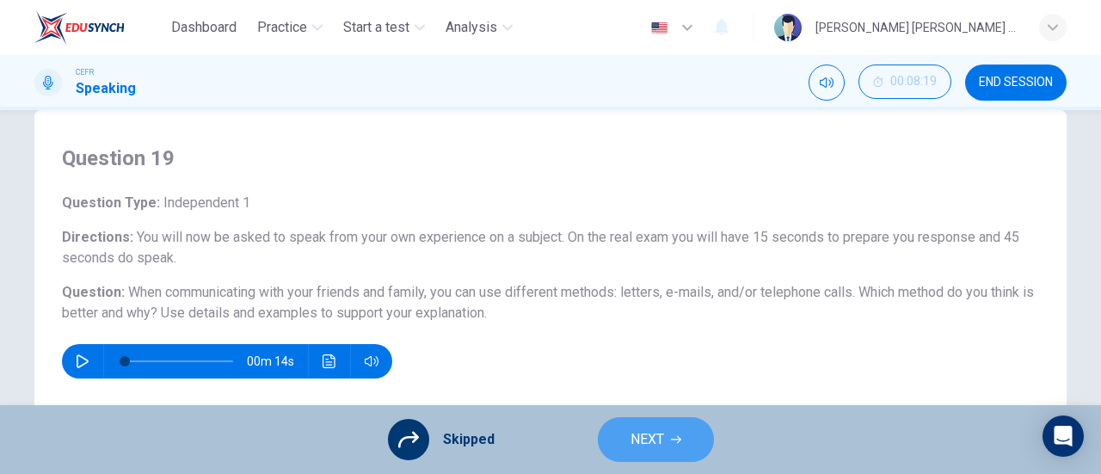
click at [650, 442] on span "NEXT" at bounding box center [647, 439] width 34 height 24
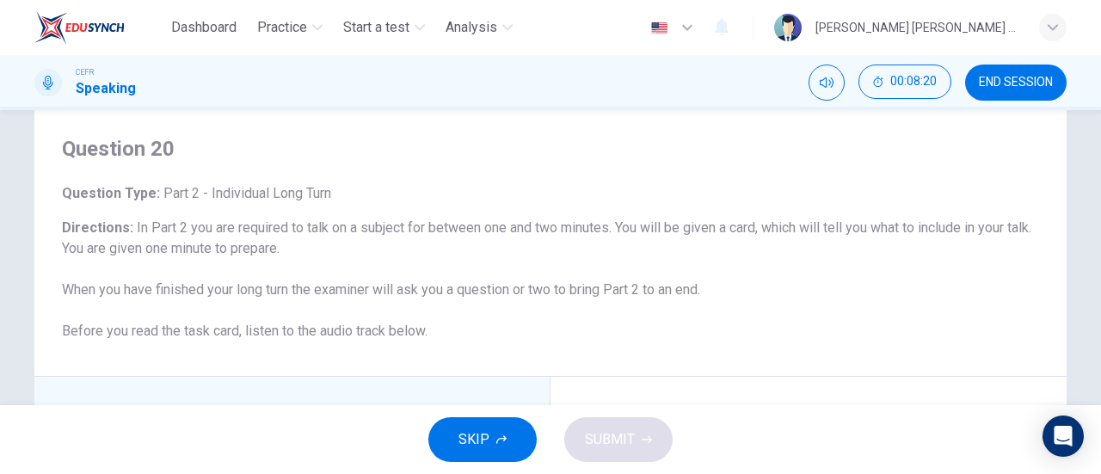
scroll to position [46, 0]
click at [492, 448] on button "SKIP" at bounding box center [482, 439] width 108 height 45
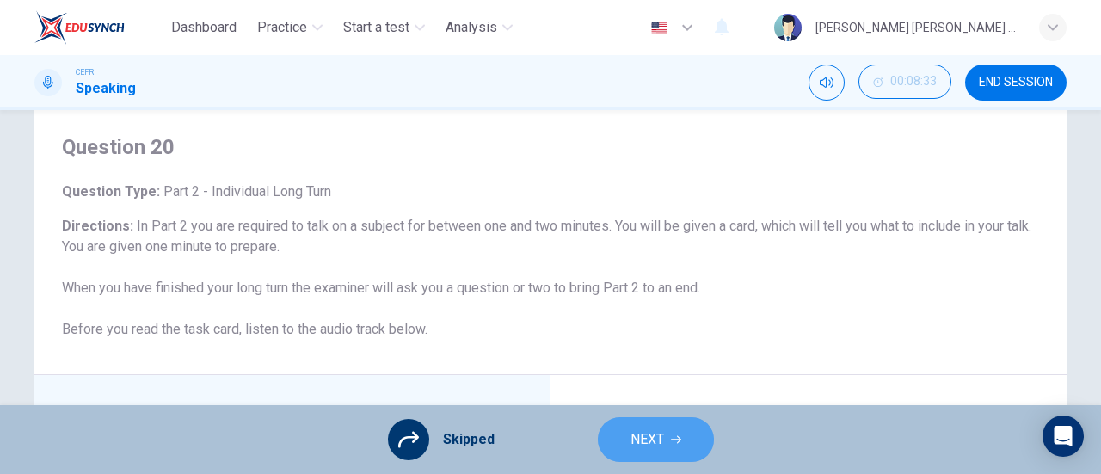
click at [630, 446] on span "NEXT" at bounding box center [647, 439] width 34 height 24
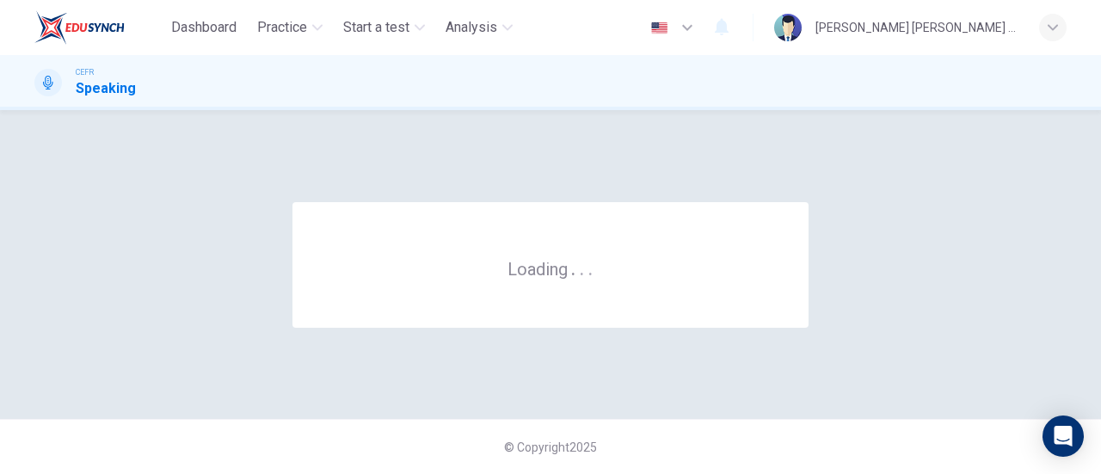
scroll to position [0, 0]
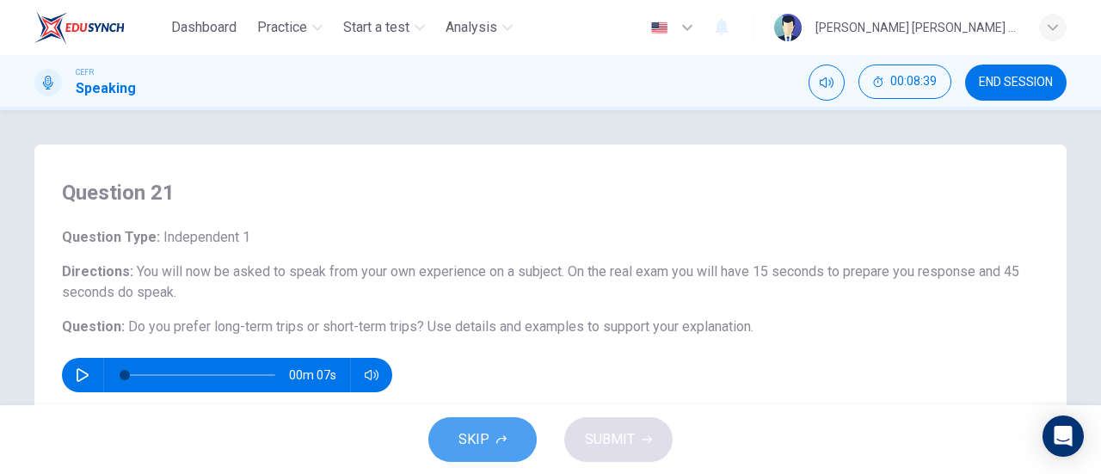
click at [488, 441] on button "SKIP" at bounding box center [482, 439] width 108 height 45
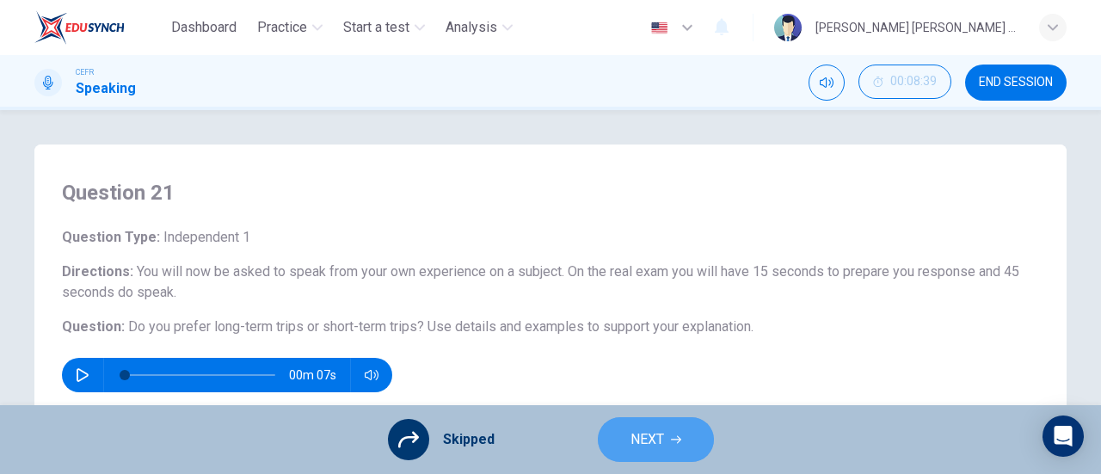
click at [631, 439] on span "NEXT" at bounding box center [647, 439] width 34 height 24
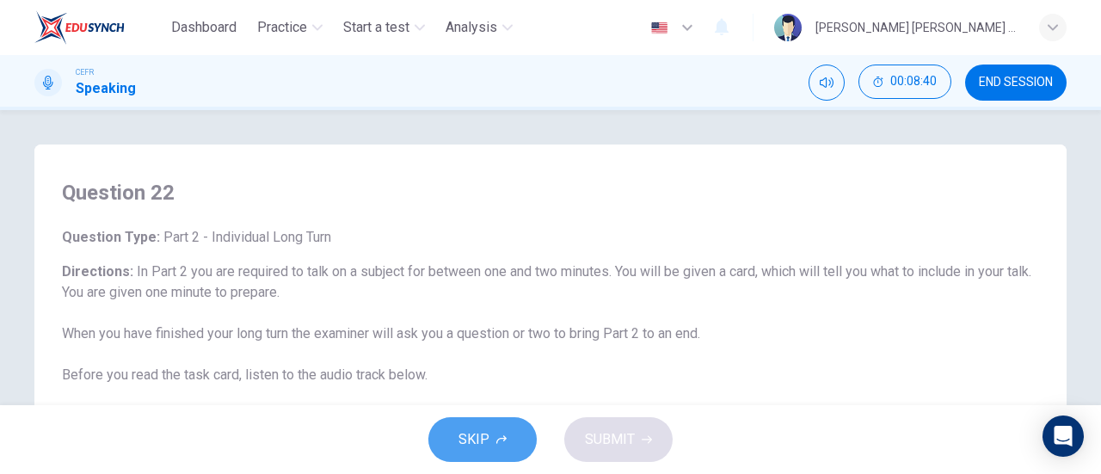
click at [516, 427] on button "SKIP" at bounding box center [482, 439] width 108 height 45
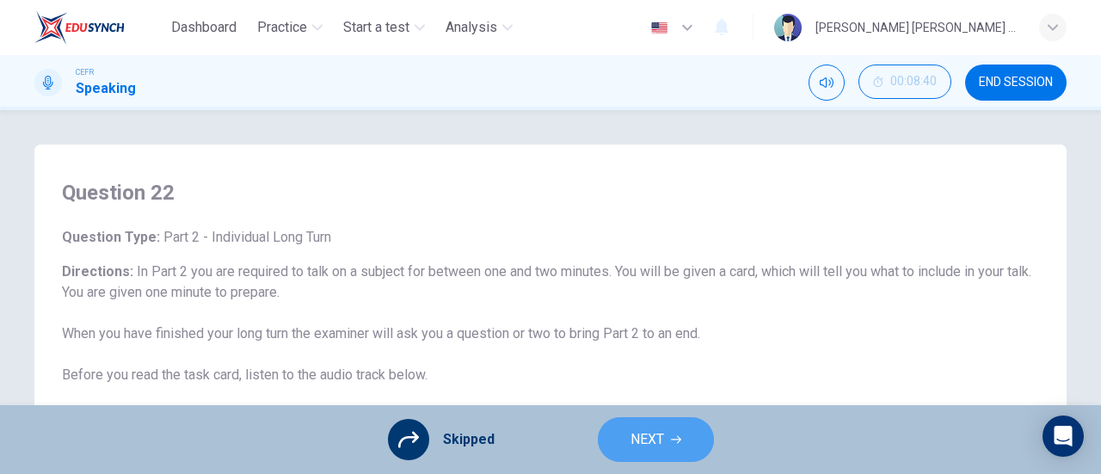
click at [636, 435] on span "NEXT" at bounding box center [647, 439] width 34 height 24
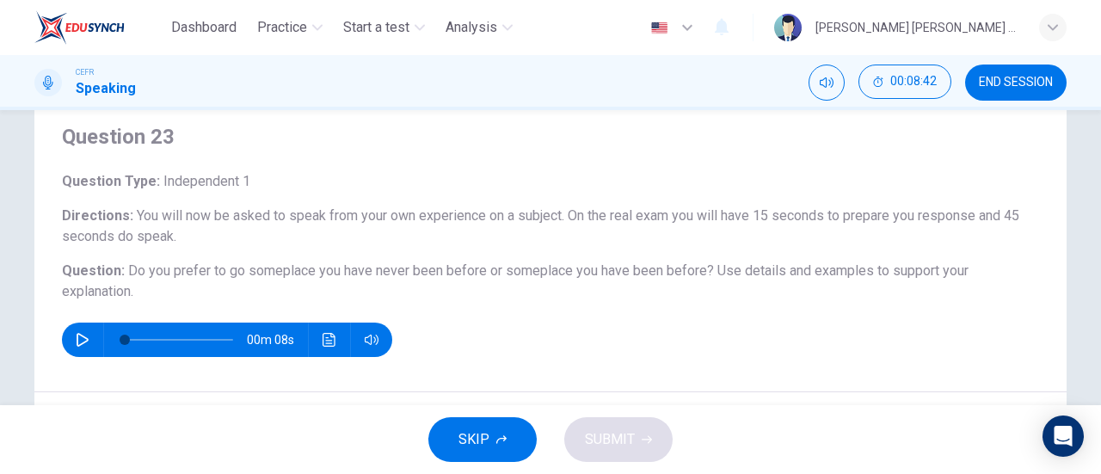
scroll to position [55, 0]
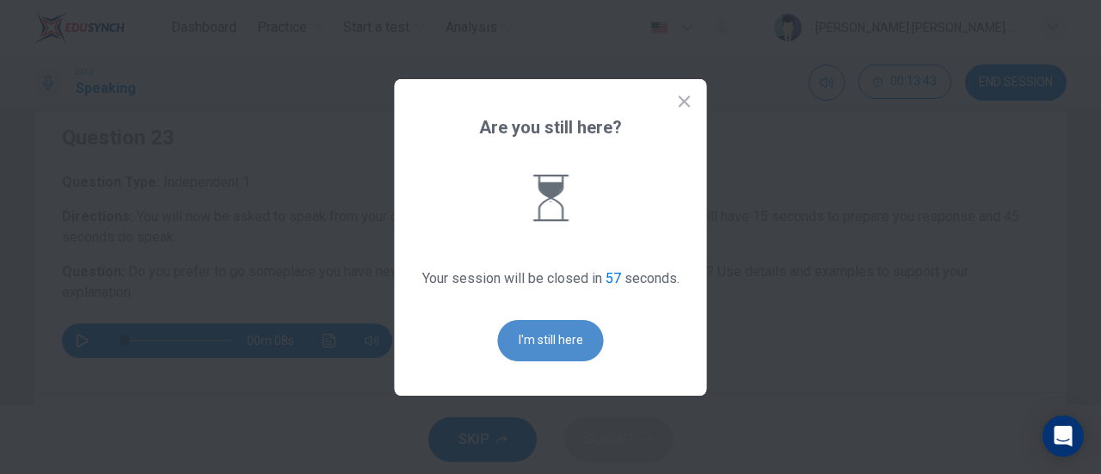
click at [540, 345] on button "I'm still here" at bounding box center [551, 340] width 106 height 41
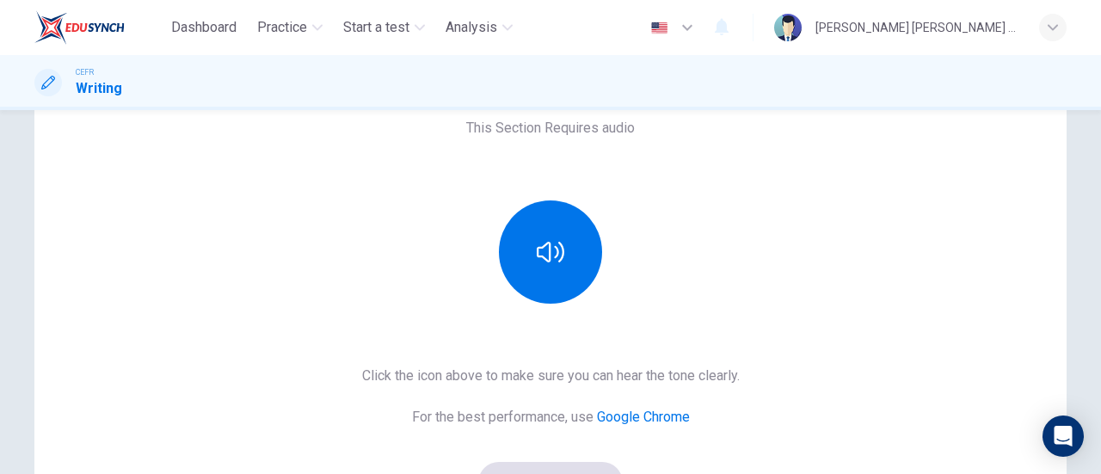
scroll to position [134, 0]
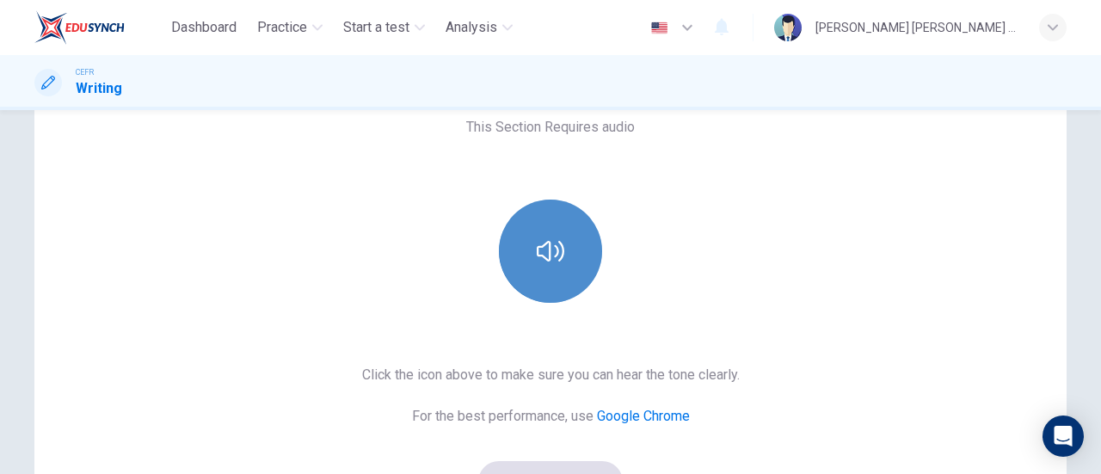
click at [554, 265] on button "button" at bounding box center [550, 250] width 103 height 103
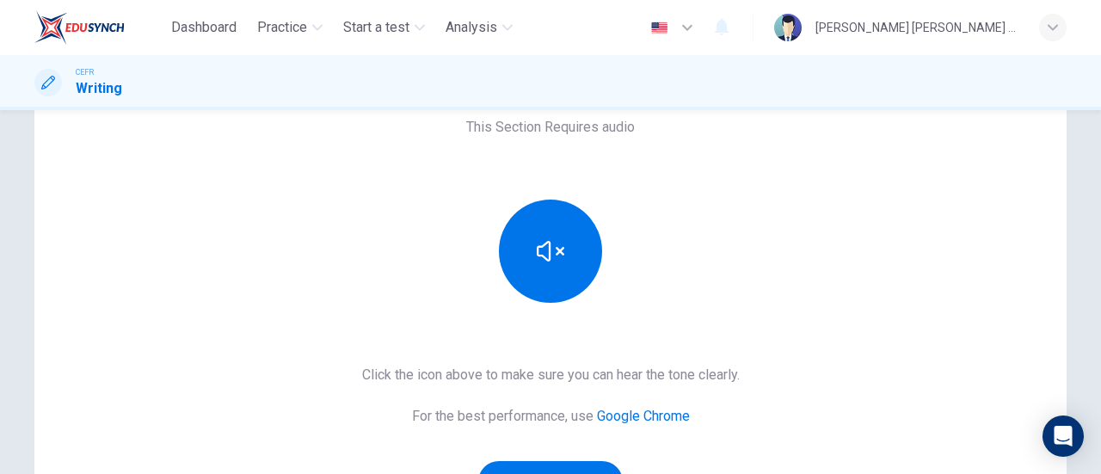
scroll to position [358, 0]
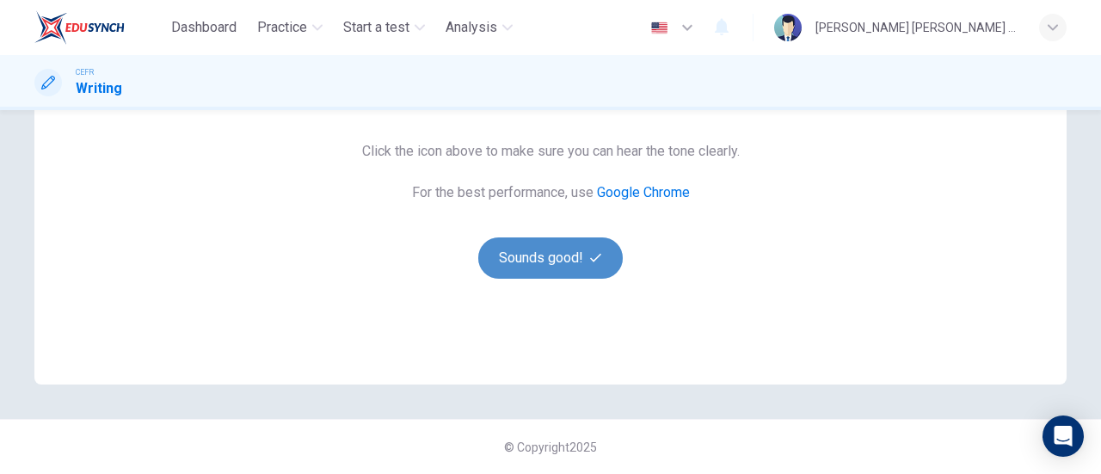
click at [542, 273] on button "Sounds good!" at bounding box center [550, 257] width 144 height 41
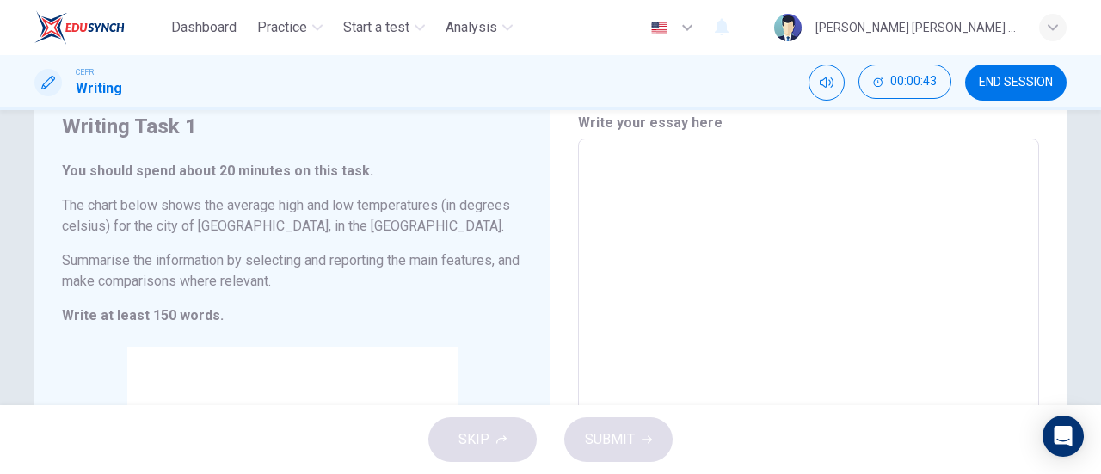
scroll to position [404, 0]
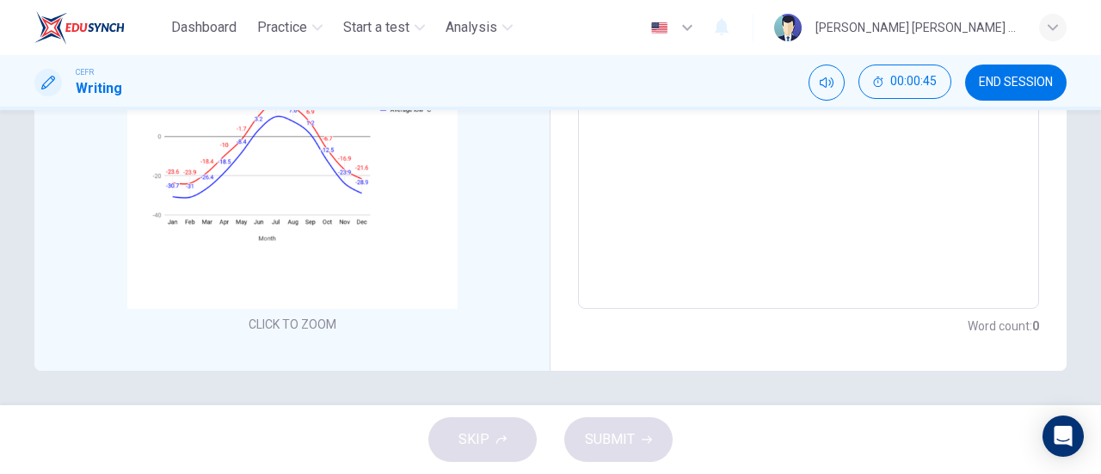
click at [466, 445] on div "SKIP SUBMIT" at bounding box center [550, 439] width 1101 height 69
click at [753, 174] on textarea at bounding box center [808, 55] width 437 height 480
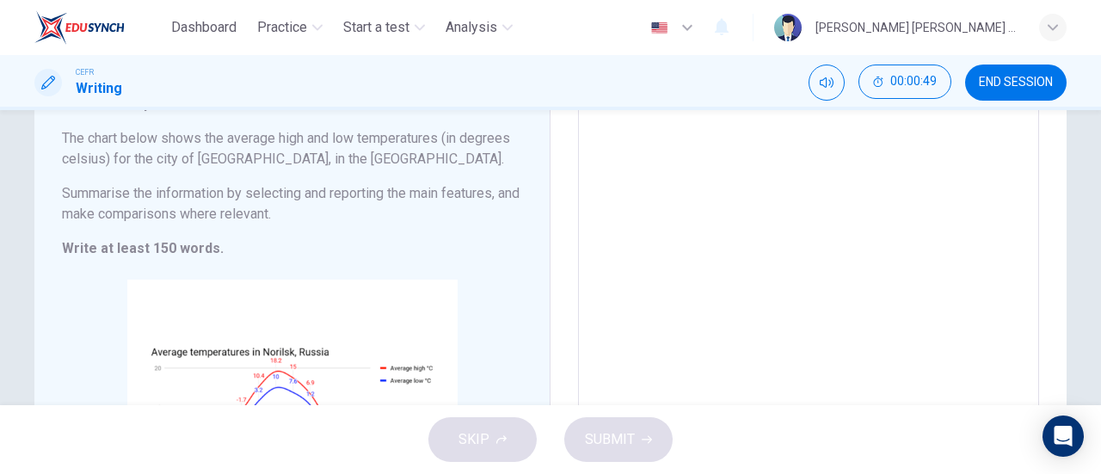
scroll to position [0, 0]
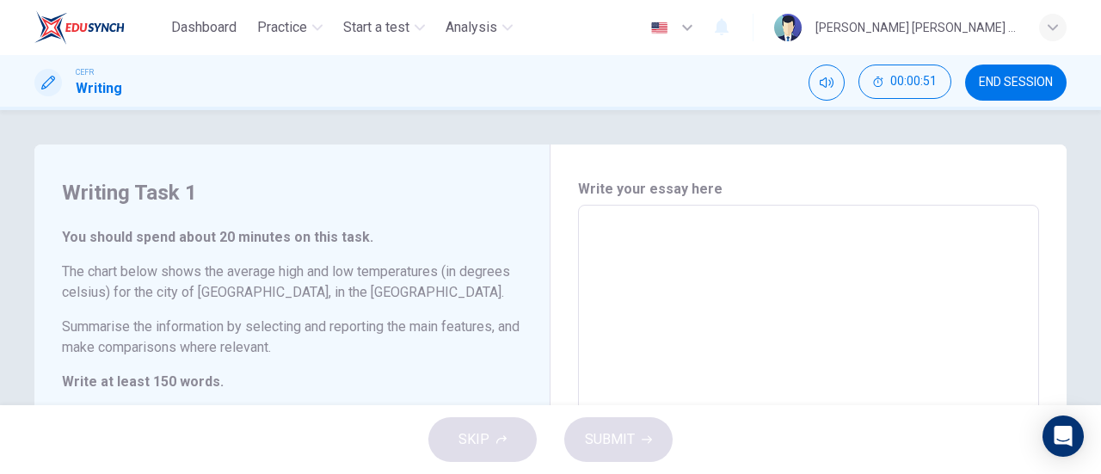
type textarea "n"
type textarea "x"
type textarea "nn"
type textarea "x"
type textarea "nnh"
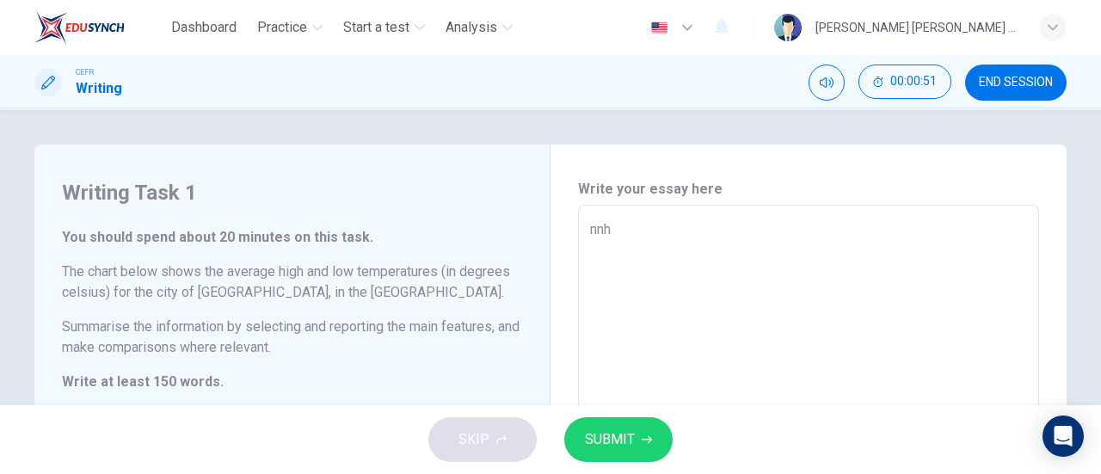
type textarea "x"
type textarea "nnhy"
type textarea "x"
type textarea "nnhyt"
type textarea "x"
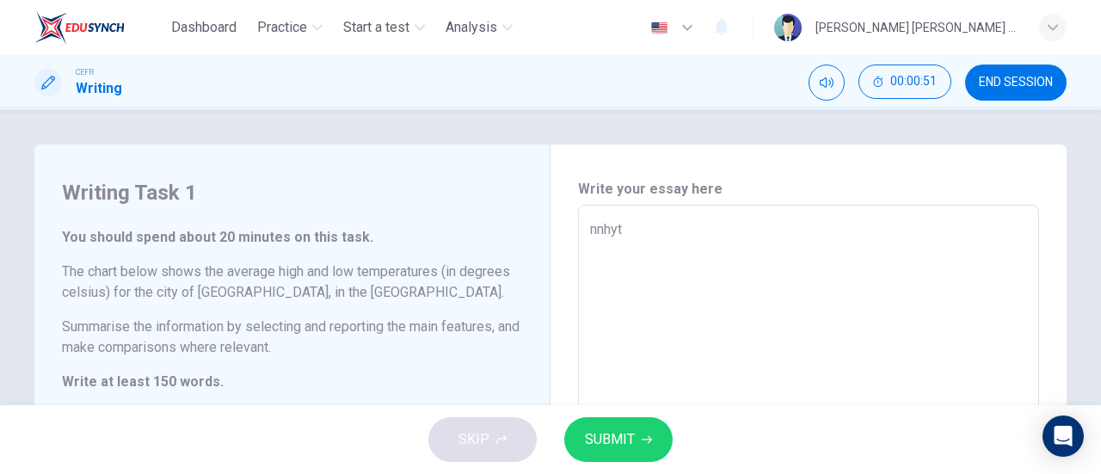
type textarea "nnhytt"
type textarea "x"
type textarea "nnhyttt"
type textarea "x"
type textarea "nnhytttt"
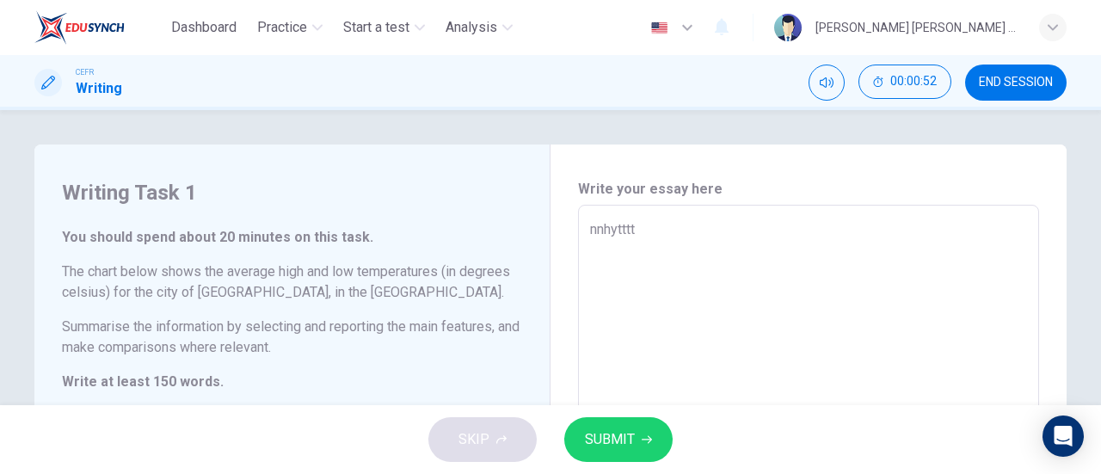
type textarea "x"
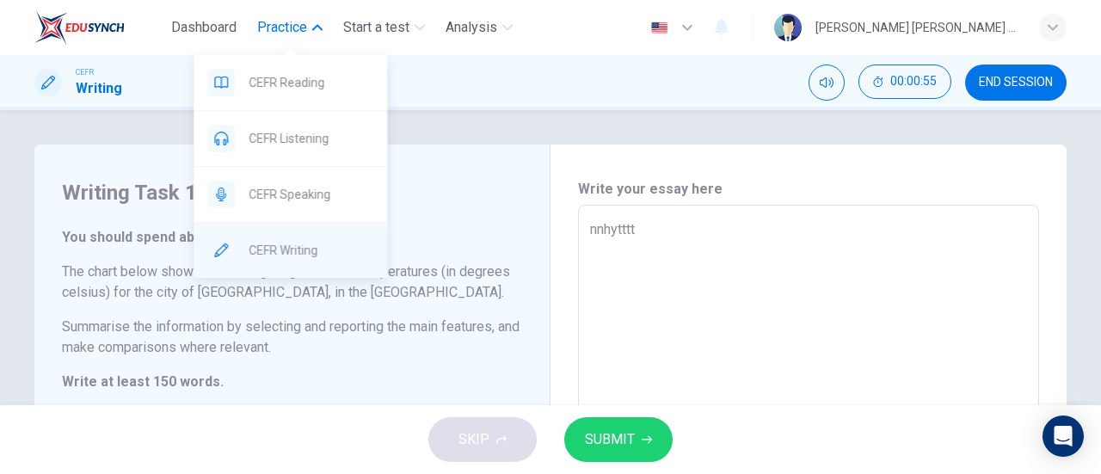
type textarea "nnhytttt"
type textarea "x"
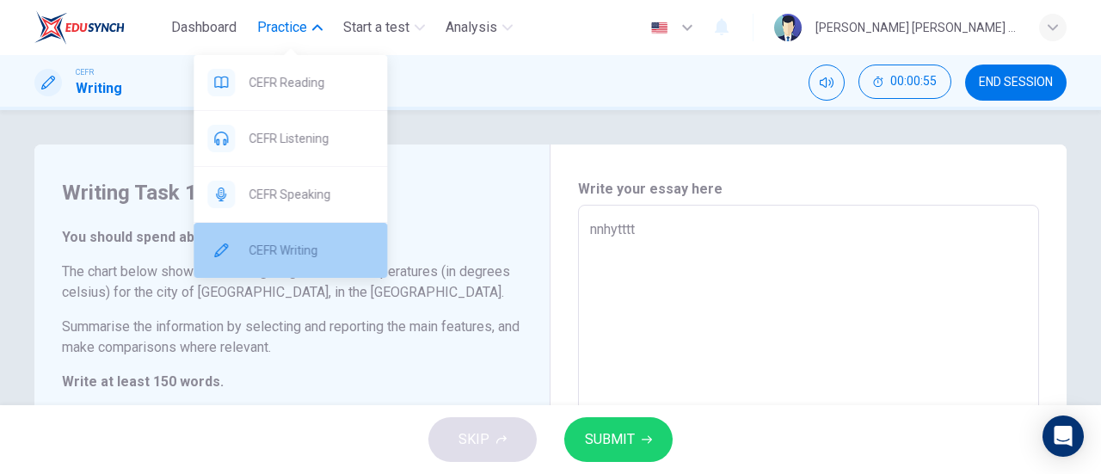
click at [247, 236] on div "CEFR Writing" at bounding box center [289, 250] width 193 height 55
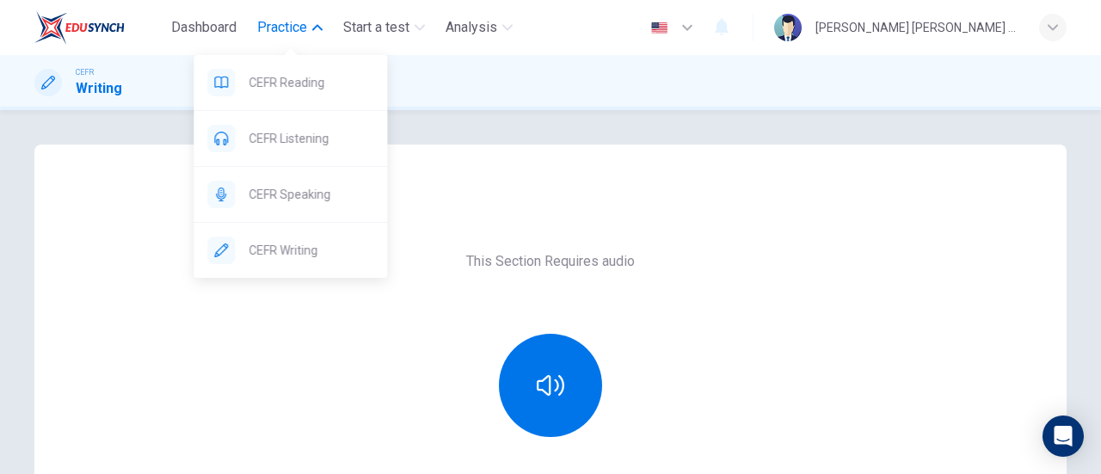
click at [279, 17] on span "Practice" at bounding box center [282, 27] width 50 height 21
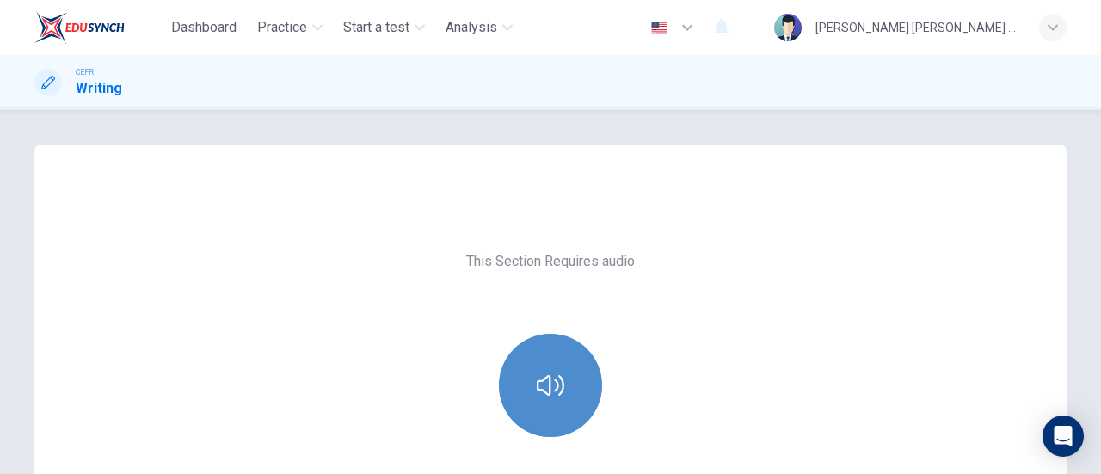
click at [568, 381] on button "button" at bounding box center [550, 385] width 103 height 103
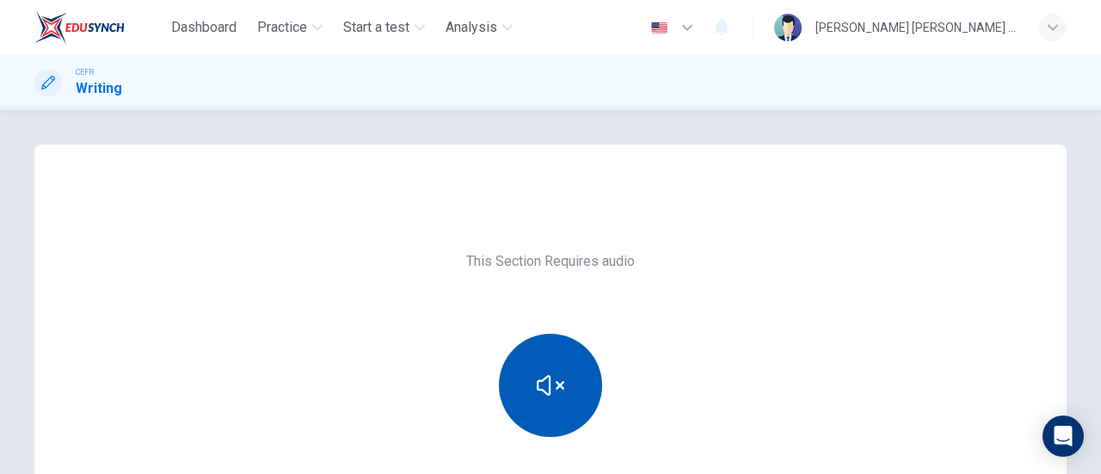
scroll to position [275, 0]
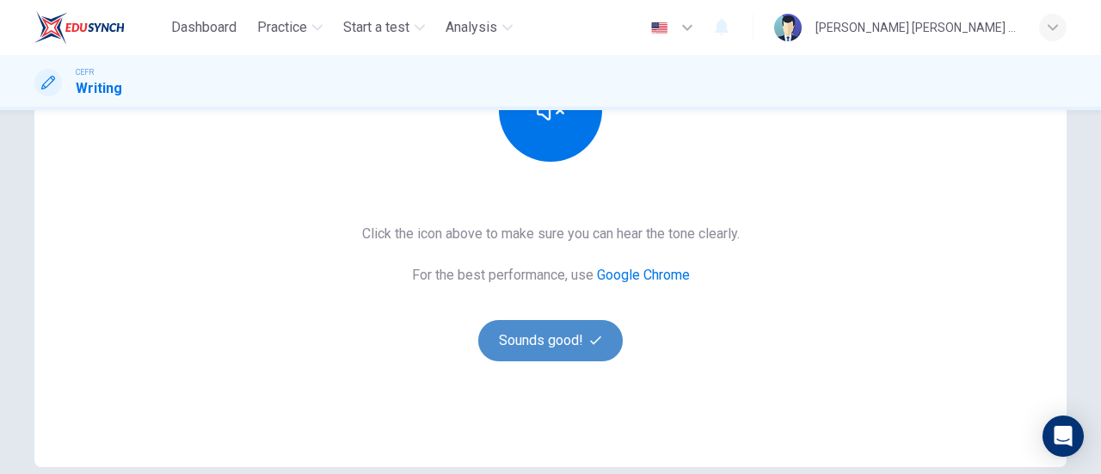
click at [567, 338] on button "Sounds good!" at bounding box center [550, 340] width 144 height 41
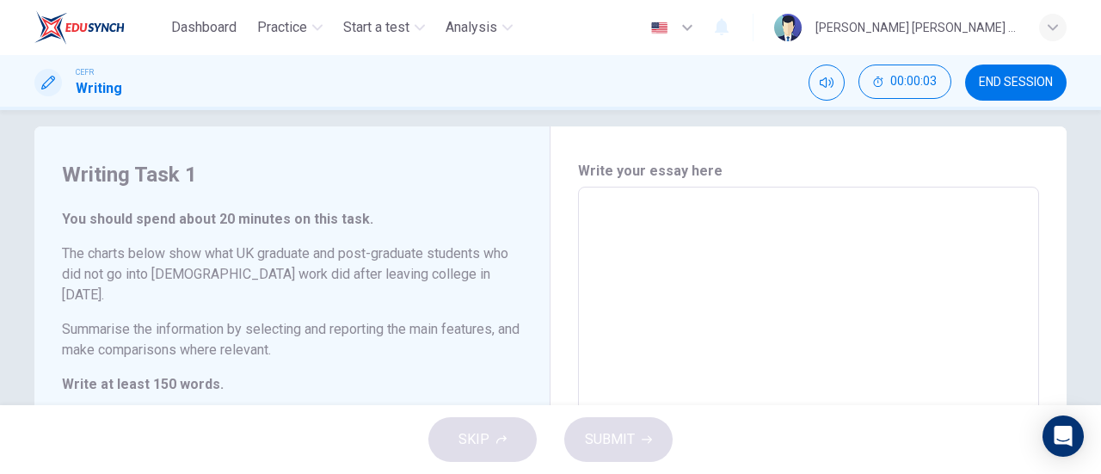
scroll to position [17, 0]
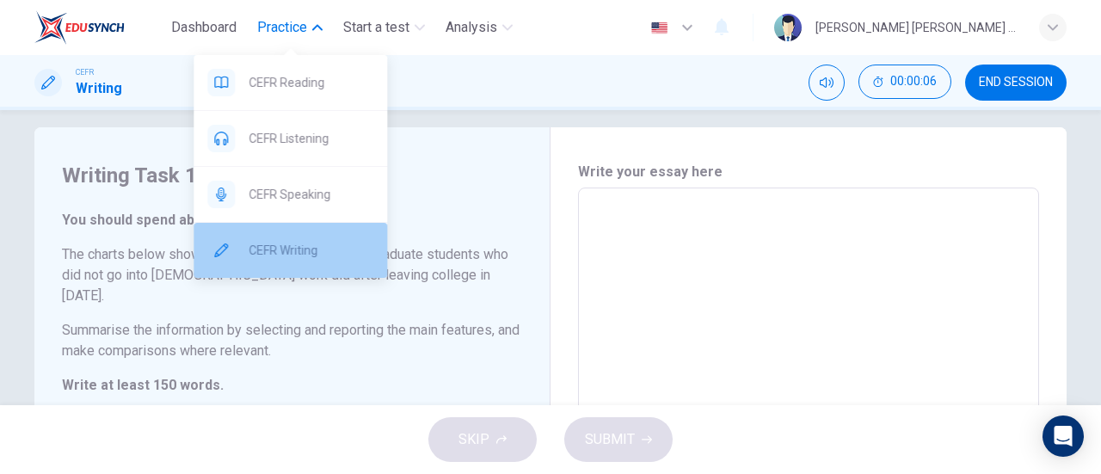
click at [334, 262] on div "CEFR Writing" at bounding box center [289, 250] width 193 height 55
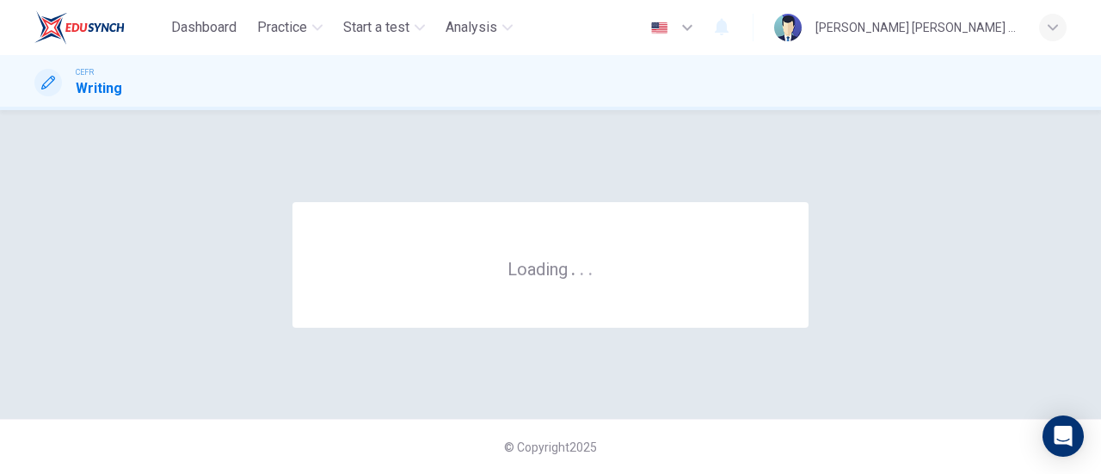
scroll to position [0, 0]
